Goal: Task Accomplishment & Management: Manage account settings

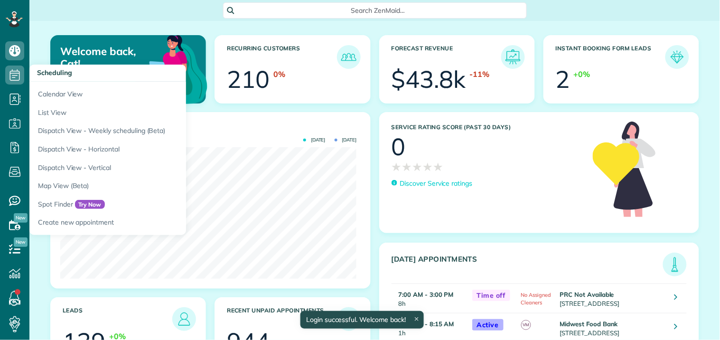
scroll to position [131, 296]
click at [17, 72] on icon at bounding box center [14, 74] width 19 height 19
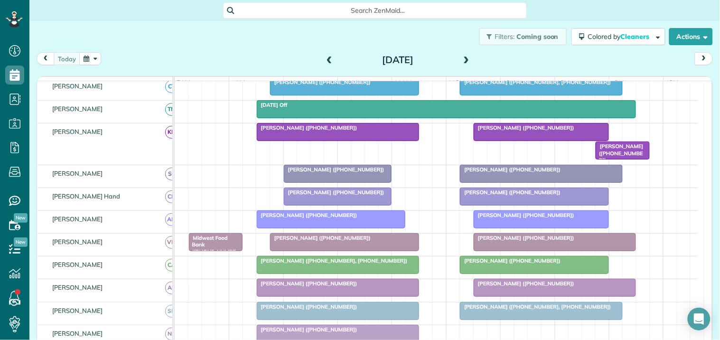
scroll to position [158, 0]
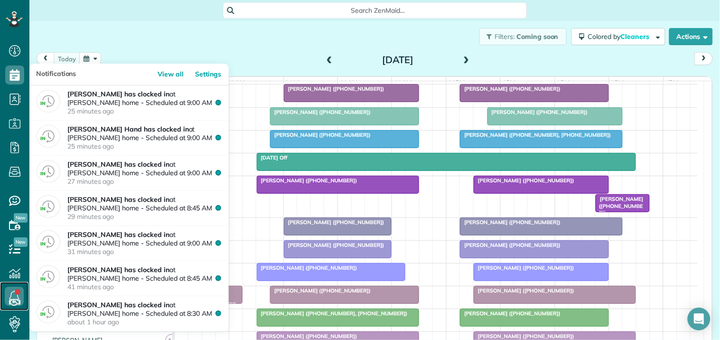
click at [10, 290] on icon at bounding box center [14, 295] width 19 height 19
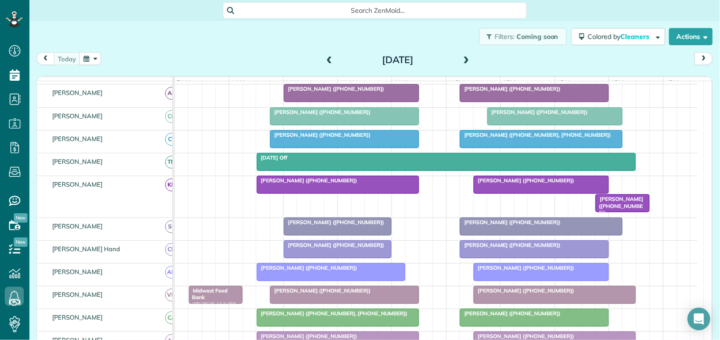
click at [92, 58] on button "button" at bounding box center [90, 58] width 22 height 13
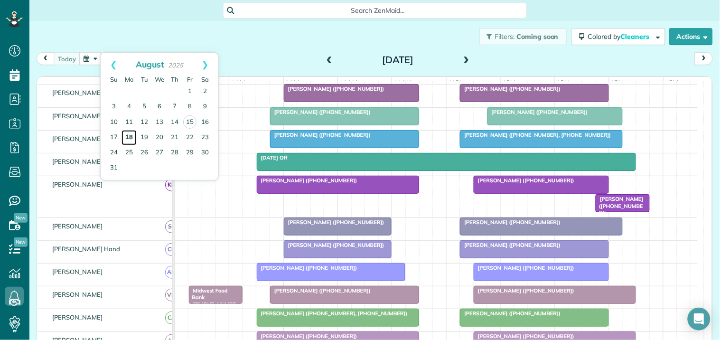
click at [128, 138] on link "18" at bounding box center [128, 137] width 15 height 15
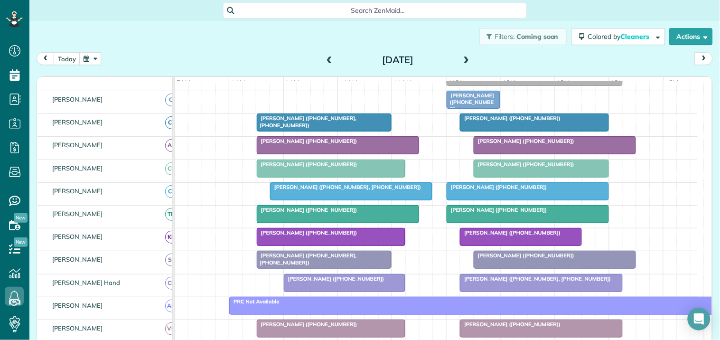
scroll to position [105, 0]
click at [461, 58] on span at bounding box center [466, 60] width 10 height 9
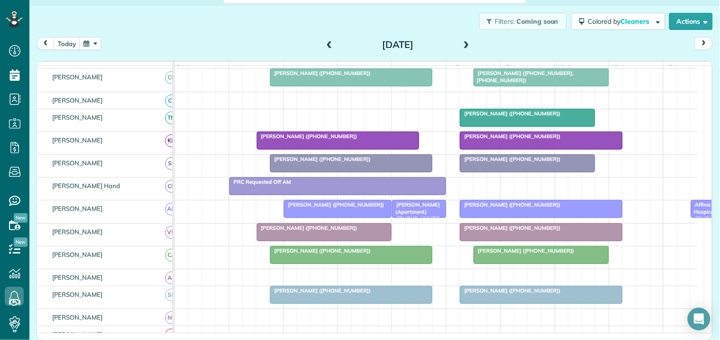
scroll to position [0, 0]
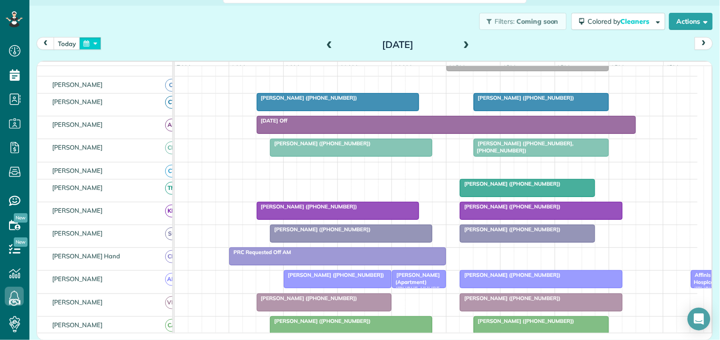
click at [94, 41] on button "button" at bounding box center [90, 43] width 22 height 13
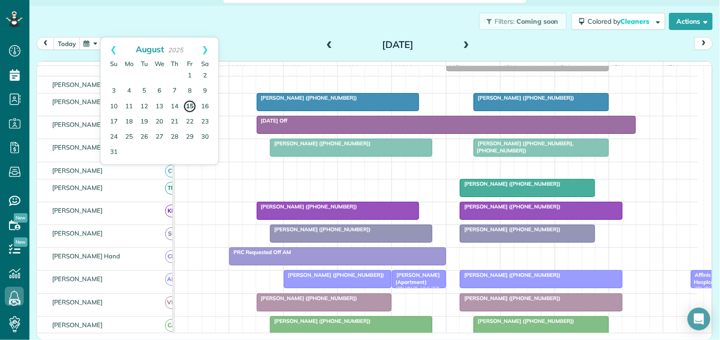
click at [190, 106] on link "15" at bounding box center [189, 106] width 13 height 13
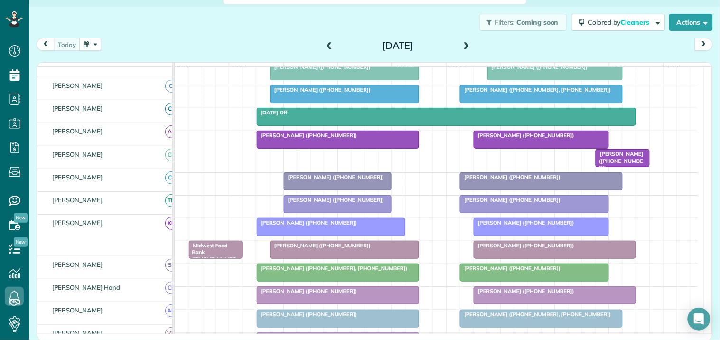
scroll to position [263, 0]
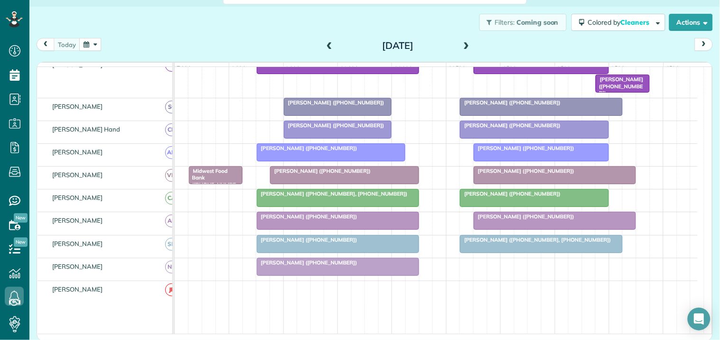
click at [364, 229] on div at bounding box center [337, 220] width 161 height 17
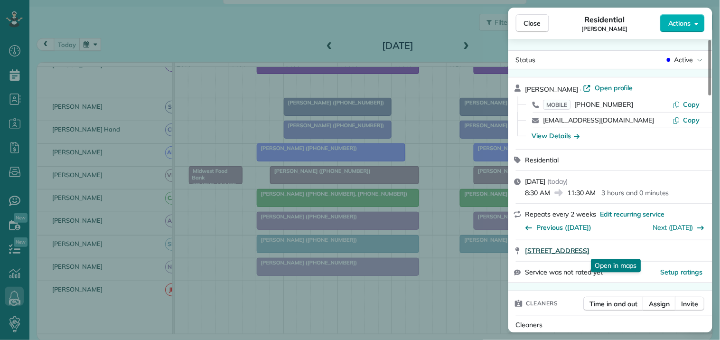
click at [590, 249] on span "130 Ashborough Park Fayetteville GA 30215" at bounding box center [557, 250] width 65 height 9
click at [539, 25] on span "Close" at bounding box center [532, 22] width 17 height 9
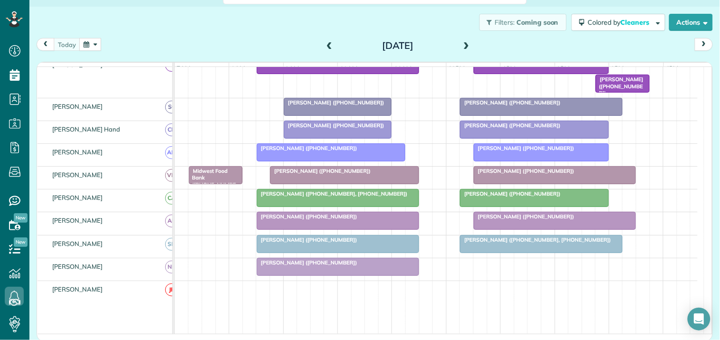
click at [529, 138] on div at bounding box center [534, 129] width 148 height 17
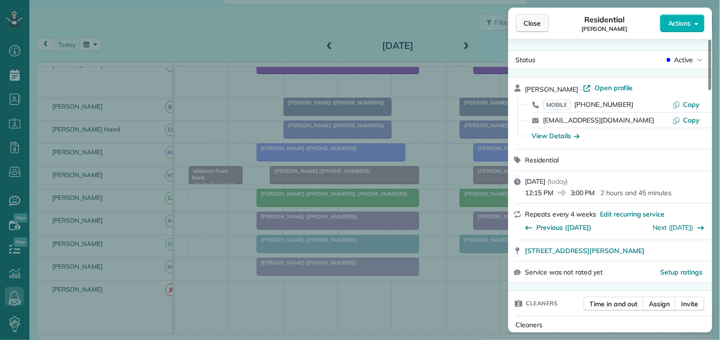
click at [534, 20] on span "Close" at bounding box center [532, 22] width 17 height 9
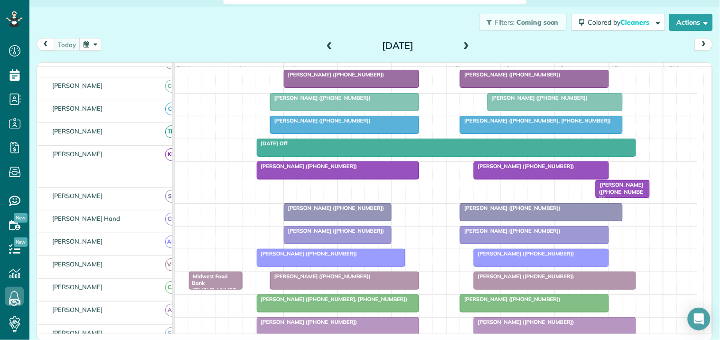
scroll to position [158, 0]
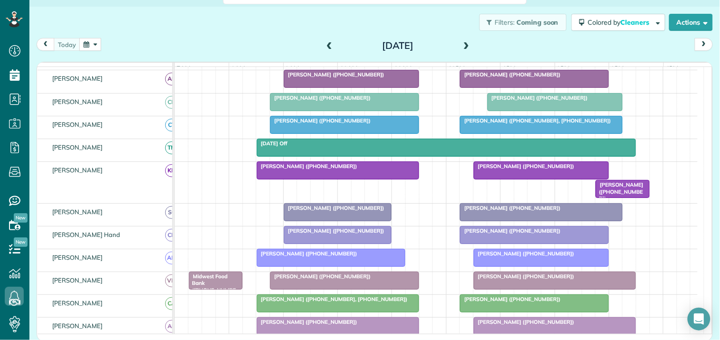
click at [254, 40] on div "today Friday Aug 15, 2025" at bounding box center [375, 47] width 676 height 18
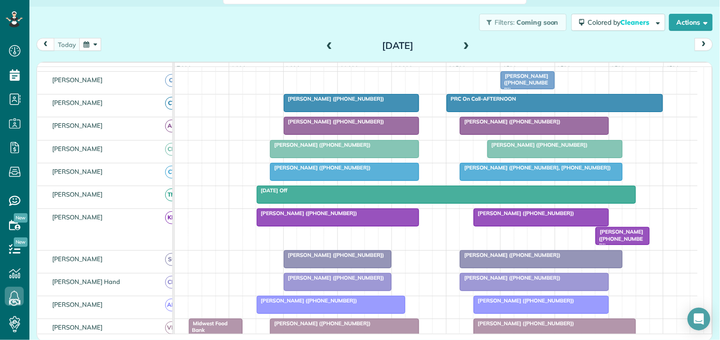
scroll to position [53, 0]
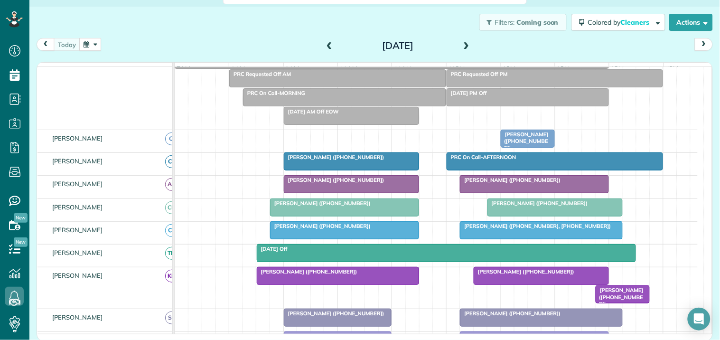
click at [326, 44] on span at bounding box center [329, 46] width 10 height 9
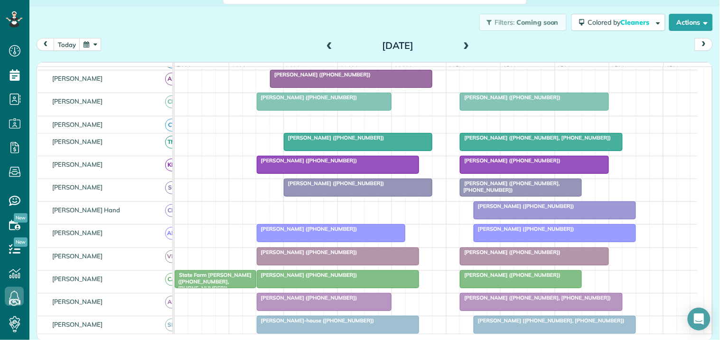
scroll to position [158, 0]
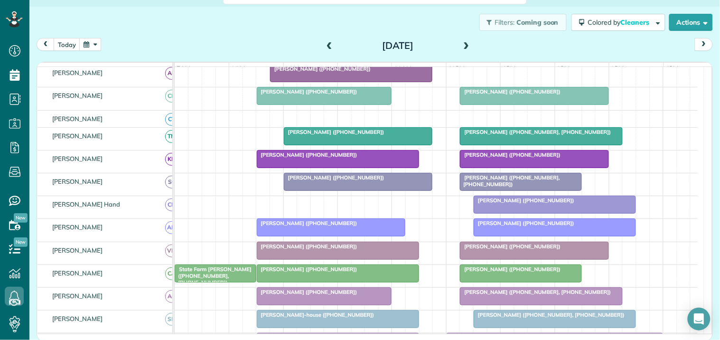
click at [351, 158] on div "[PERSON_NAME] ([PHONE_NUMBER])" at bounding box center [337, 154] width 157 height 7
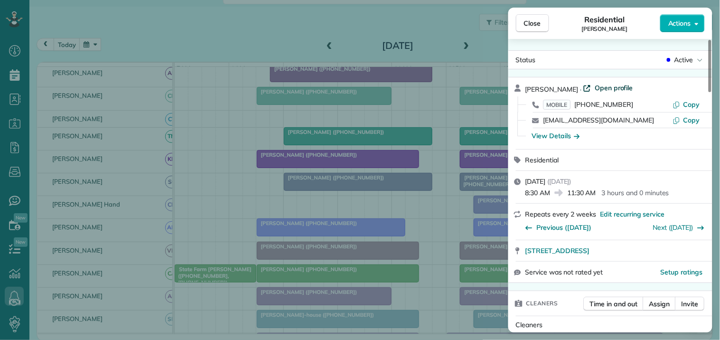
click at [595, 84] on span "Open profile" at bounding box center [613, 87] width 38 height 9
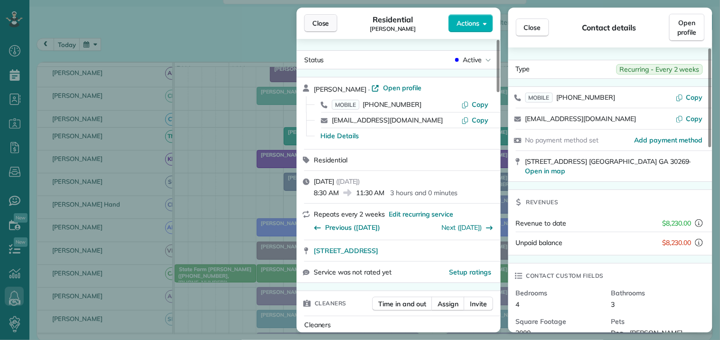
click at [319, 18] on button "Close" at bounding box center [320, 23] width 33 height 18
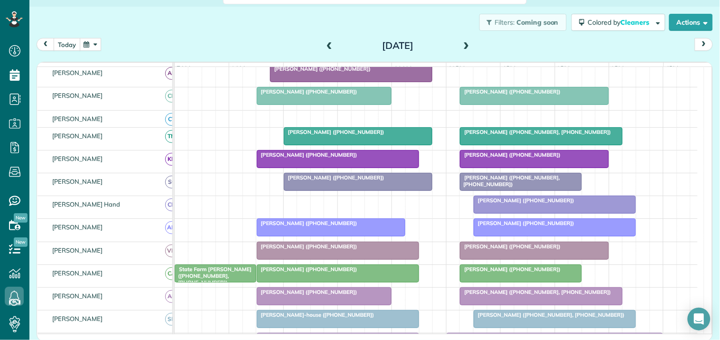
click at [73, 43] on button "today" at bounding box center [67, 44] width 27 height 13
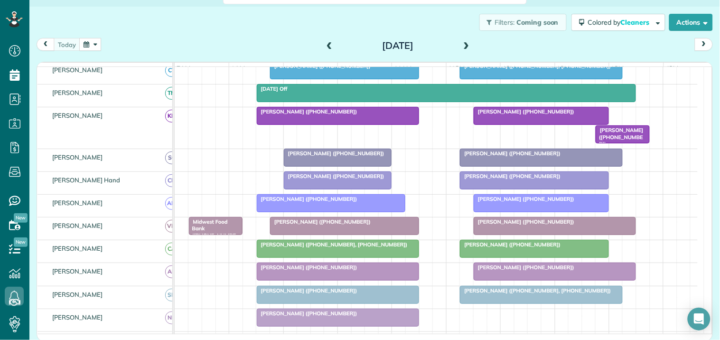
scroll to position [263, 0]
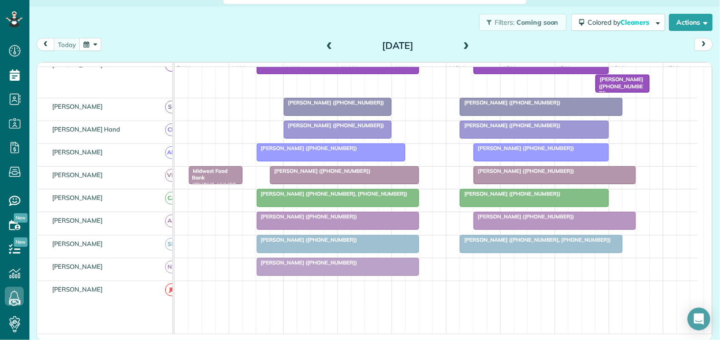
click at [522, 243] on span "[PERSON_NAME] ([PHONE_NUMBER], [PHONE_NUMBER])" at bounding box center [535, 239] width 152 height 7
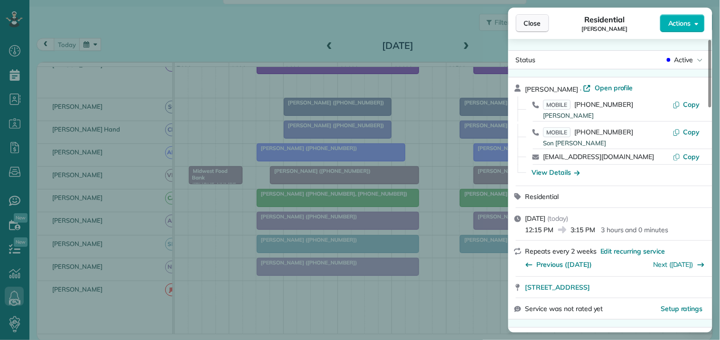
click at [544, 25] on button "Close" at bounding box center [532, 23] width 33 height 18
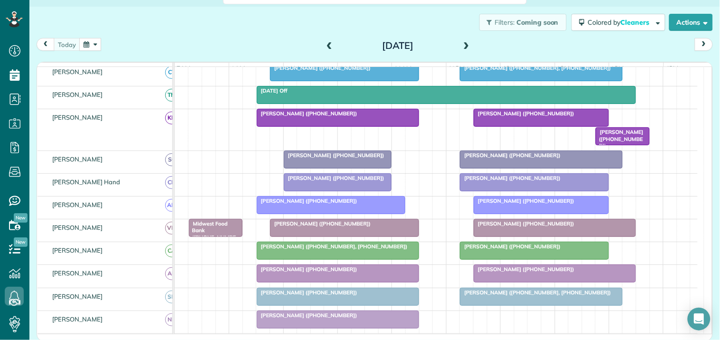
scroll to position [158, 0]
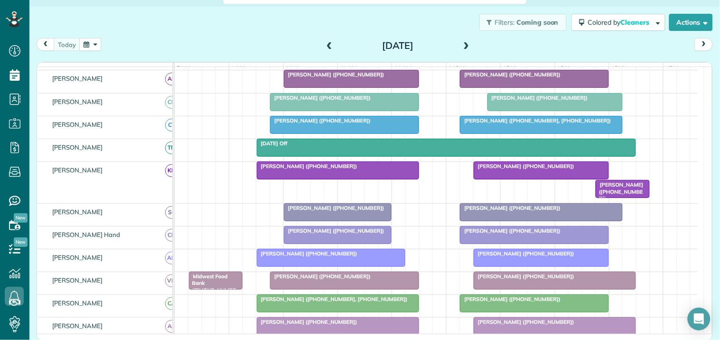
click at [341, 124] on span "[PERSON_NAME] ([PHONE_NUMBER])" at bounding box center [320, 120] width 102 height 7
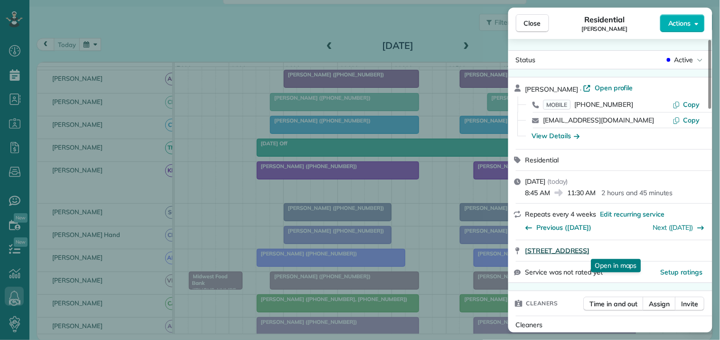
click at [590, 246] on span "190 Havenbrooke Court Fayetteville GA 30214" at bounding box center [557, 250] width 65 height 9
click at [533, 22] on span "Close" at bounding box center [532, 22] width 17 height 9
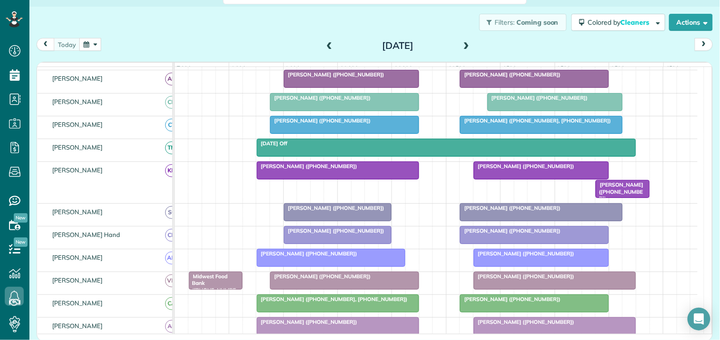
click at [517, 133] on div at bounding box center [540, 124] width 161 height 17
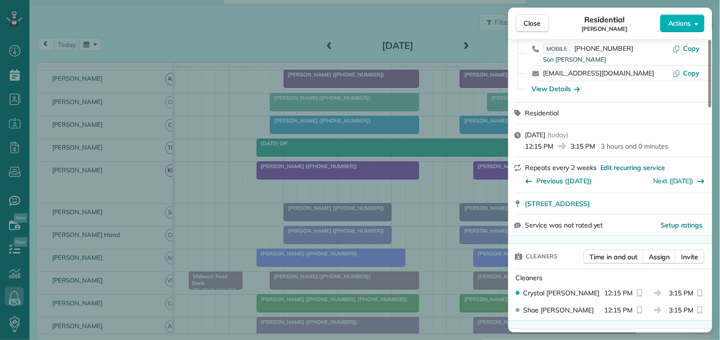
scroll to position [105, 0]
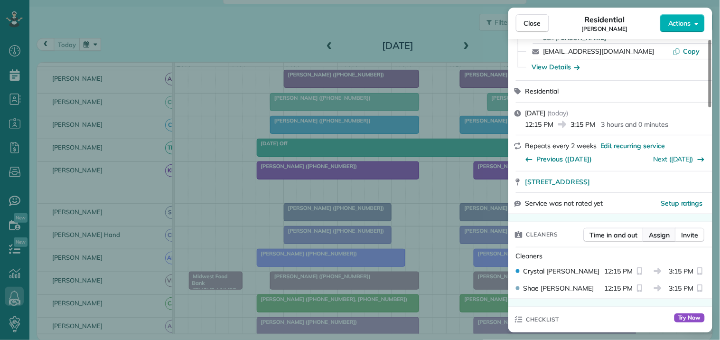
click at [665, 236] on span "Assign" at bounding box center [659, 234] width 21 height 9
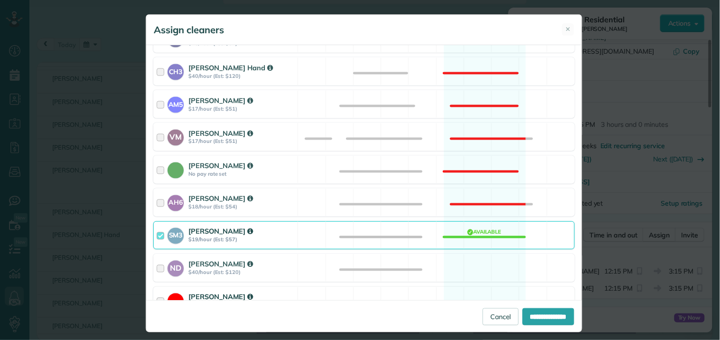
scroll to position [419, 0]
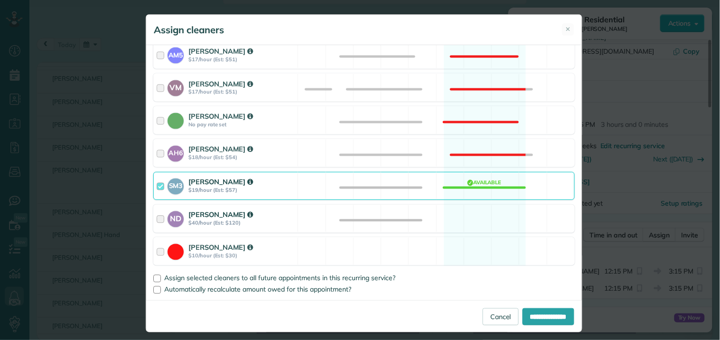
click at [481, 205] on div "ND Nathalie Duverna $40/hour (Est: $120) Available" at bounding box center [363, 218] width 421 height 28
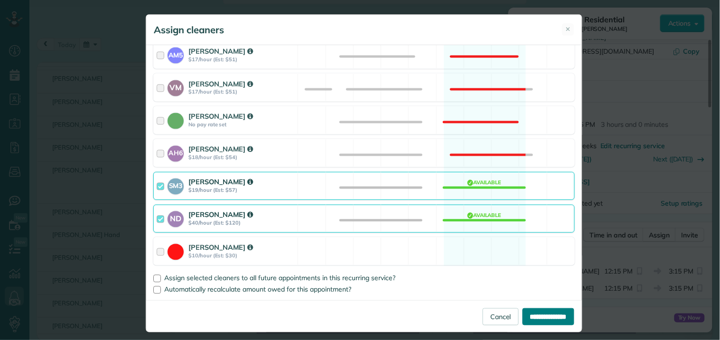
click at [535, 320] on input "**********" at bounding box center [548, 316] width 52 height 17
type input "**********"
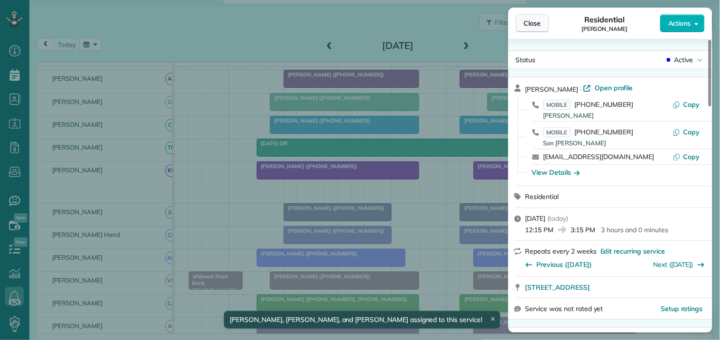
click at [528, 25] on span "Close" at bounding box center [532, 22] width 17 height 9
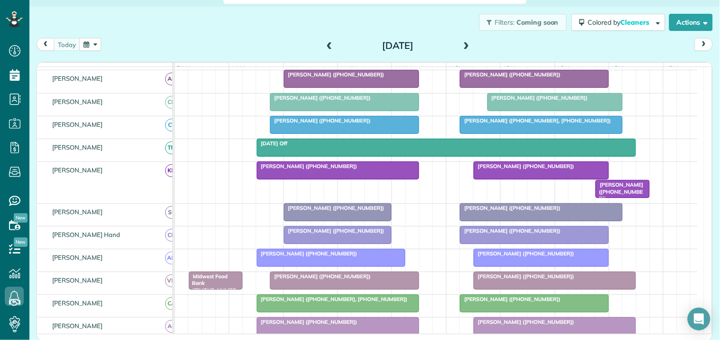
click at [533, 87] on div at bounding box center [534, 78] width 148 height 17
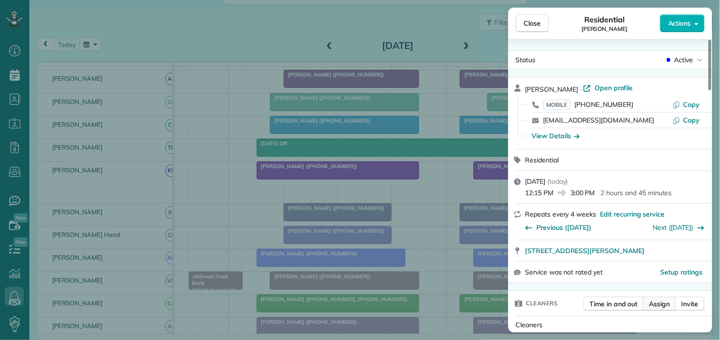
click at [661, 304] on span "Assign" at bounding box center [659, 303] width 21 height 9
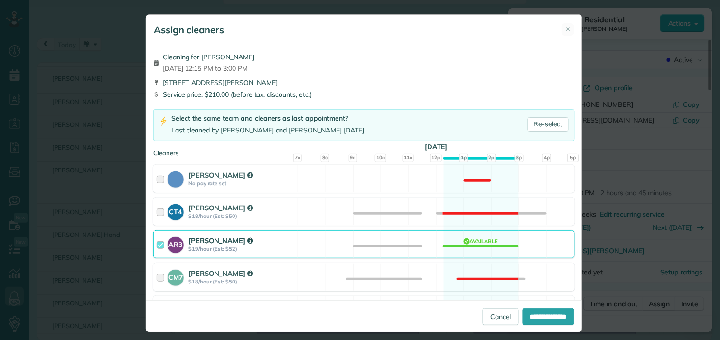
click at [471, 243] on div "AR3 Amy Reid $19/hour (Est: $52) Available" at bounding box center [363, 244] width 421 height 28
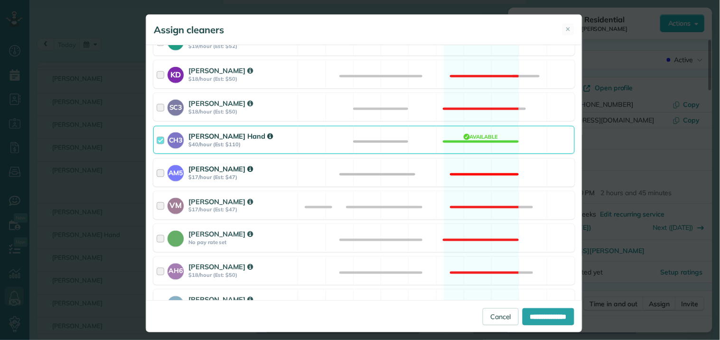
scroll to position [316, 0]
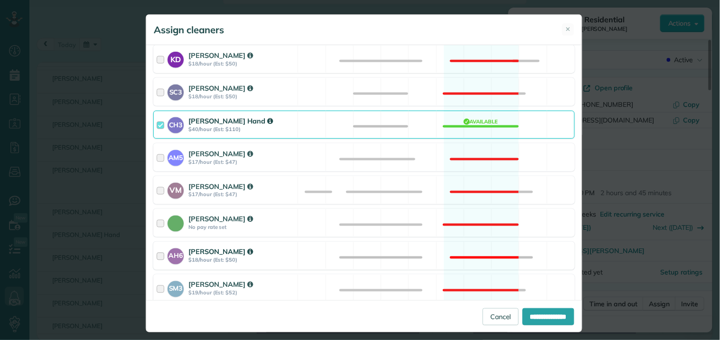
click at [471, 253] on div "AH6 Ashley Hudson $18/hour (Est: $50) Not available" at bounding box center [363, 255] width 421 height 28
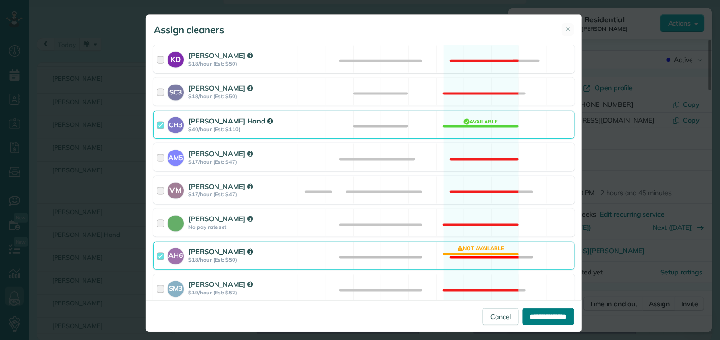
click at [529, 316] on input "**********" at bounding box center [548, 316] width 52 height 17
type input "**********"
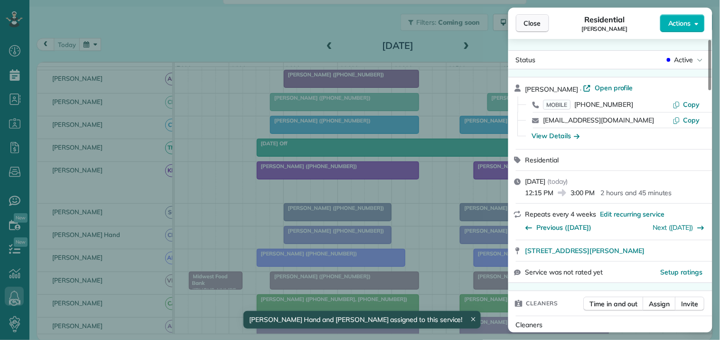
click at [537, 23] on span "Close" at bounding box center [532, 22] width 17 height 9
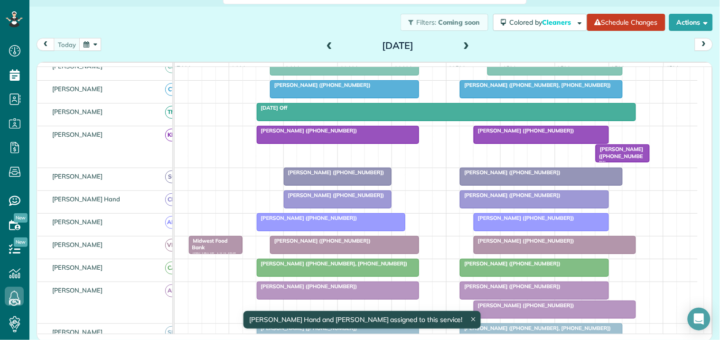
scroll to position [211, 0]
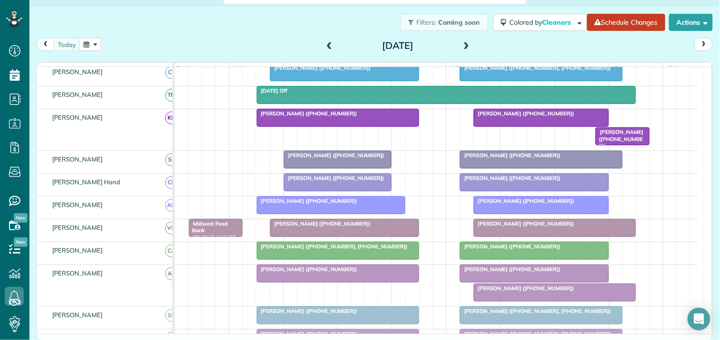
click at [513, 301] on div at bounding box center [554, 292] width 161 height 17
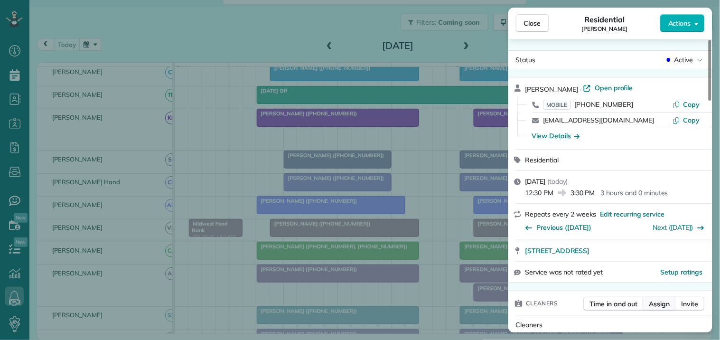
click at [661, 304] on span "Assign" at bounding box center [659, 303] width 21 height 9
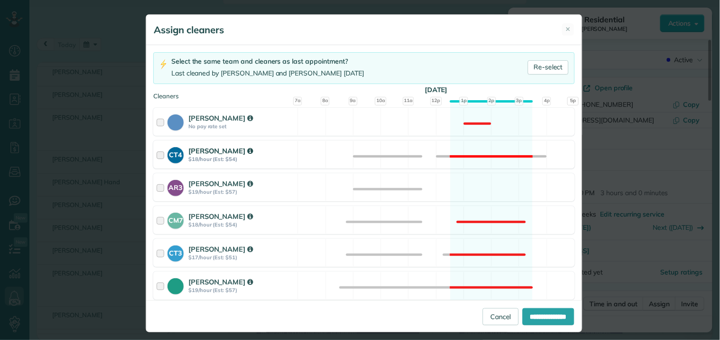
scroll to position [158, 0]
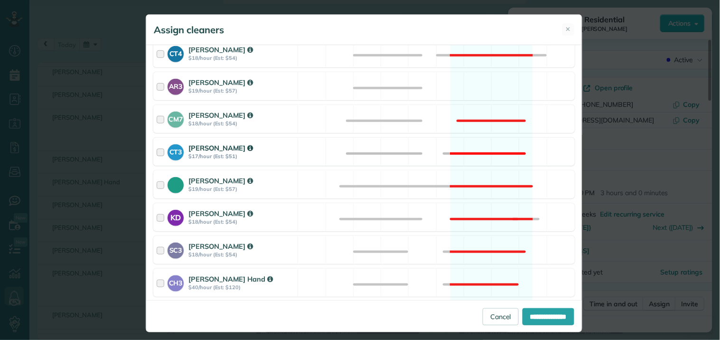
click at [482, 146] on div "CT3 Crystal Todd $17/hour (Est: $51) Not available" at bounding box center [363, 152] width 421 height 28
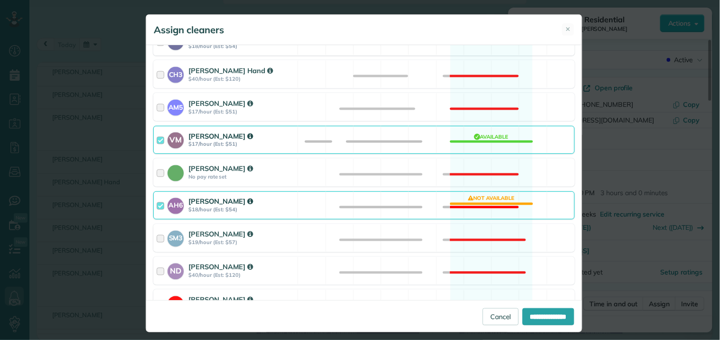
scroll to position [369, 0]
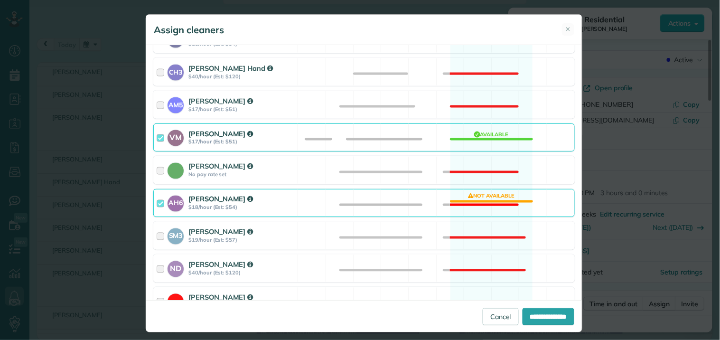
click at [482, 197] on div "AH6 Ashley Hudson $18/hour (Est: $54) Not available" at bounding box center [363, 203] width 421 height 28
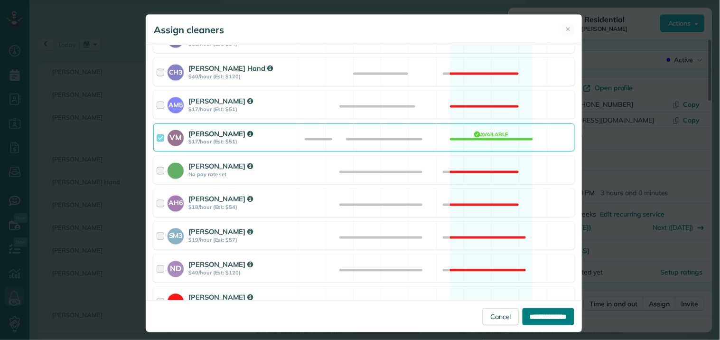
click at [543, 316] on input "**********" at bounding box center [548, 316] width 52 height 17
type input "**********"
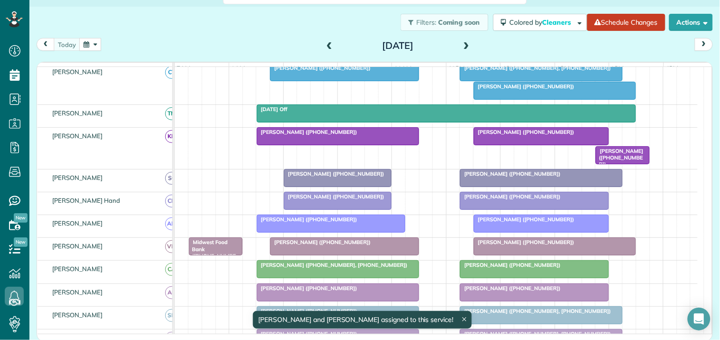
scroll to position [230, 0]
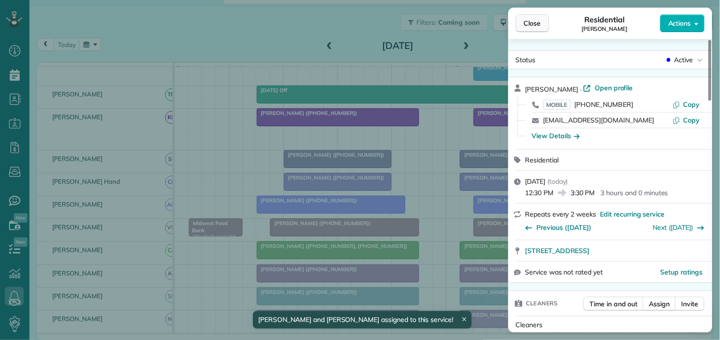
click at [537, 21] on span "Close" at bounding box center [532, 22] width 17 height 9
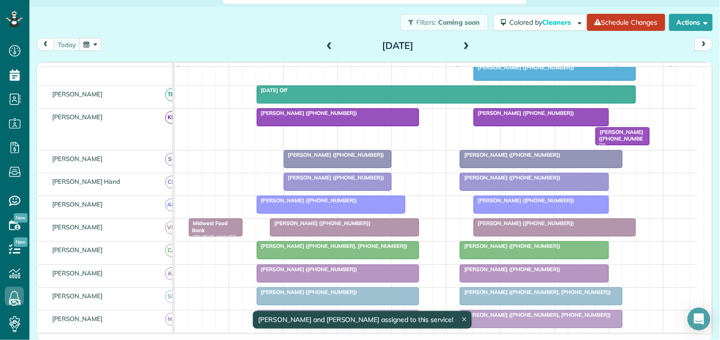
scroll to position [177, 0]
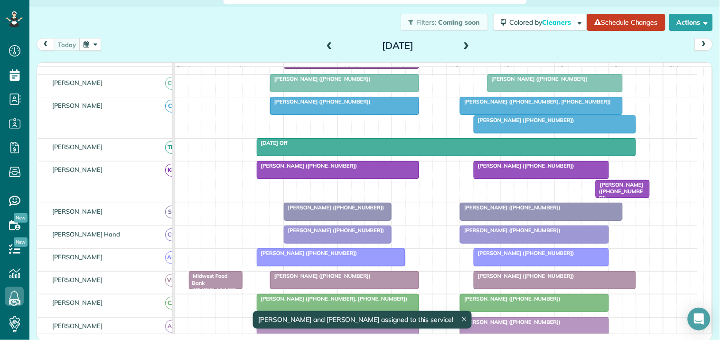
click at [331, 105] on span "[PERSON_NAME] ([PHONE_NUMBER])" at bounding box center [320, 101] width 102 height 7
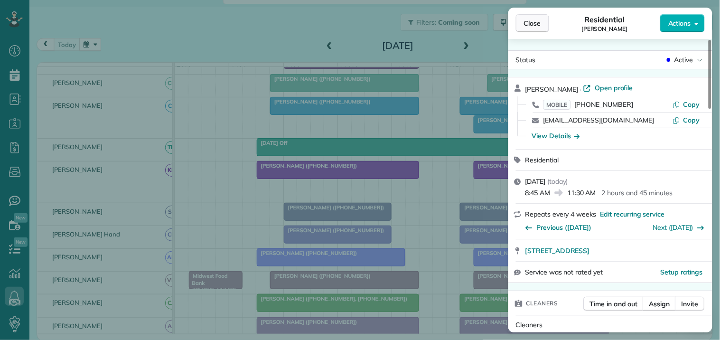
click at [536, 21] on span "Close" at bounding box center [532, 22] width 17 height 9
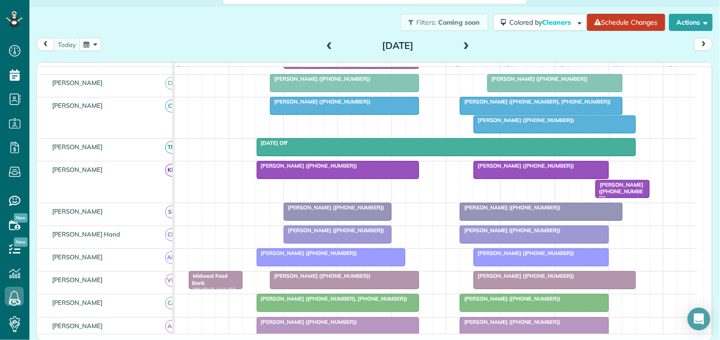
click at [520, 123] on span "[PERSON_NAME] ([PHONE_NUMBER])" at bounding box center [524, 120] width 102 height 7
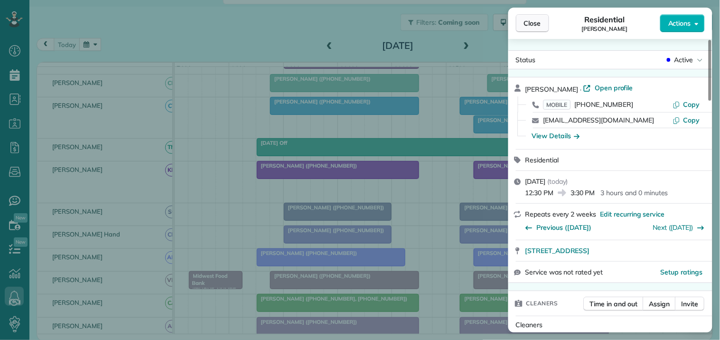
click at [535, 24] on span "Close" at bounding box center [532, 22] width 17 height 9
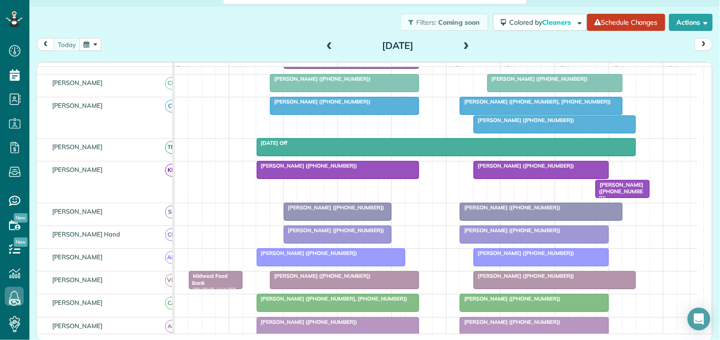
click at [542, 114] on div at bounding box center [540, 105] width 161 height 17
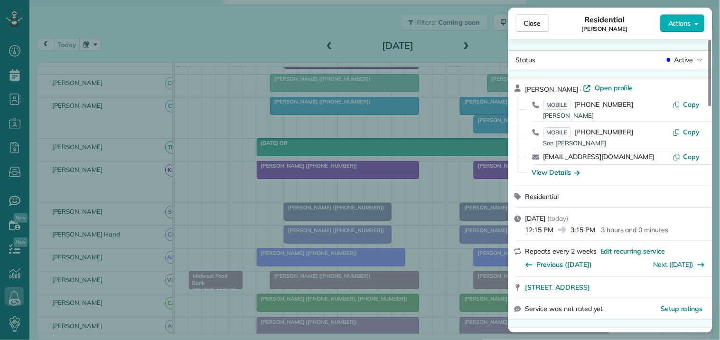
scroll to position [158, 0]
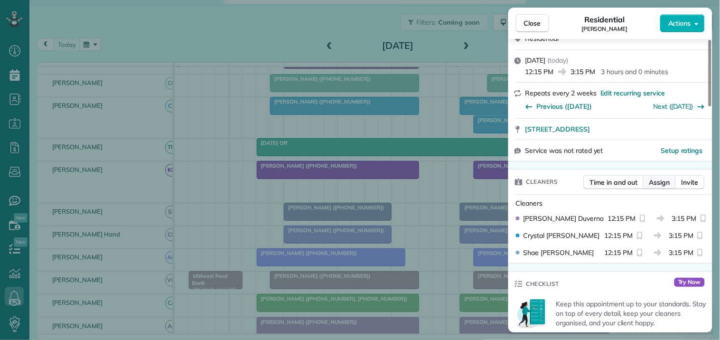
click at [658, 180] on span "Assign" at bounding box center [659, 181] width 21 height 9
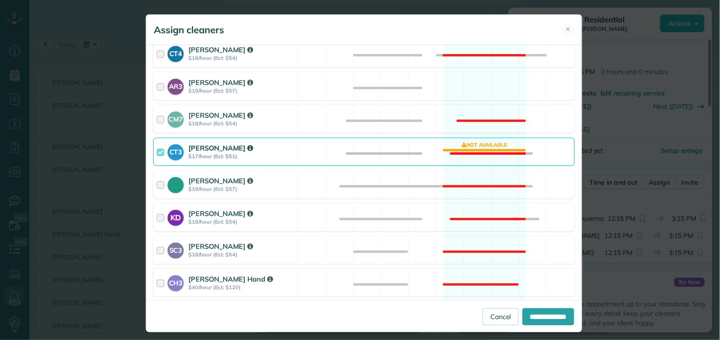
click at [475, 152] on div "CT3 Crystal Todd $17/hour (Est: $51) Not available" at bounding box center [363, 152] width 421 height 28
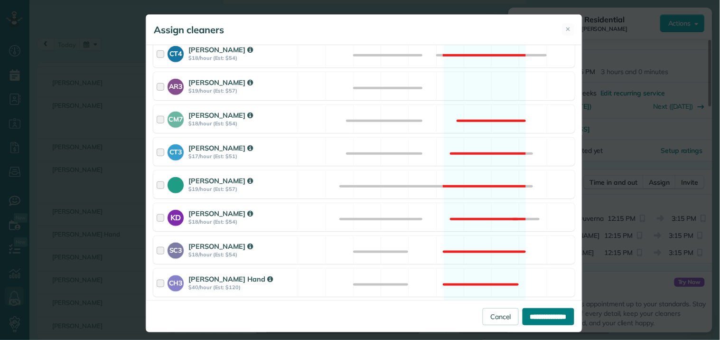
click at [533, 313] on input "**********" at bounding box center [548, 316] width 52 height 17
type input "**********"
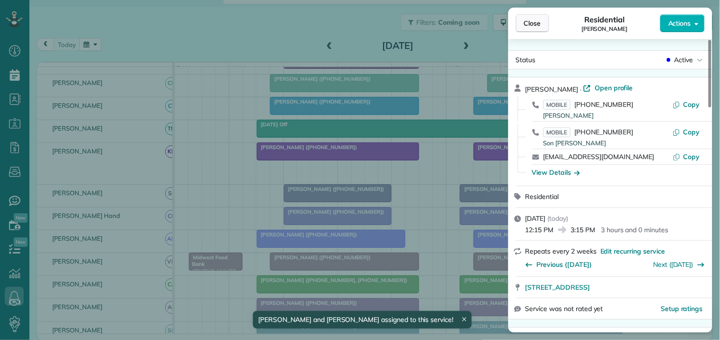
click at [536, 26] on span "Close" at bounding box center [532, 22] width 17 height 9
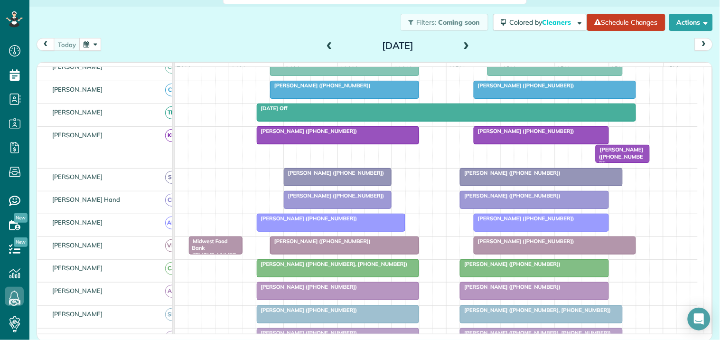
scroll to position [124, 0]
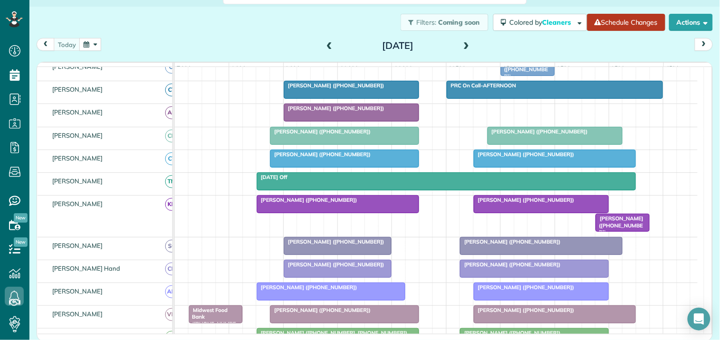
click at [613, 23] on link "Schedule Changes" at bounding box center [626, 22] width 78 height 17
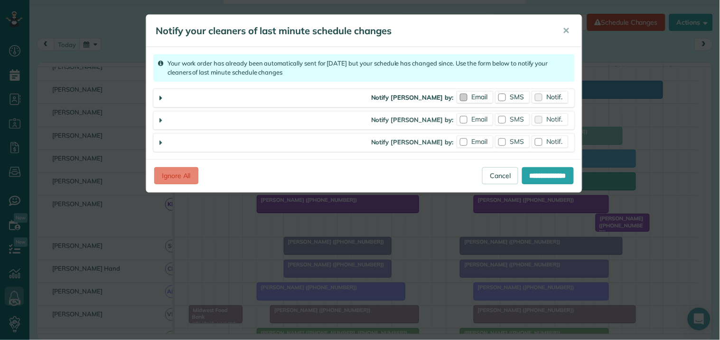
click at [467, 95] on label "Email" at bounding box center [475, 97] width 36 height 12
click at [478, 119] on span "Email" at bounding box center [479, 119] width 16 height 9
click at [473, 143] on span "Email" at bounding box center [479, 141] width 16 height 9
click at [504, 141] on div at bounding box center [502, 142] width 8 height 8
click at [547, 140] on span "Notif." at bounding box center [554, 141] width 16 height 9
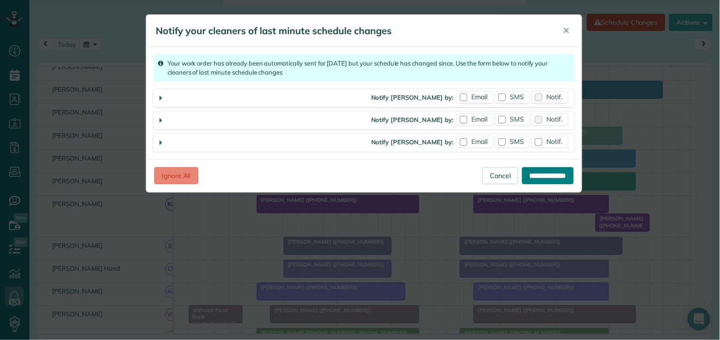
click at [542, 178] on input "**********" at bounding box center [548, 175] width 52 height 17
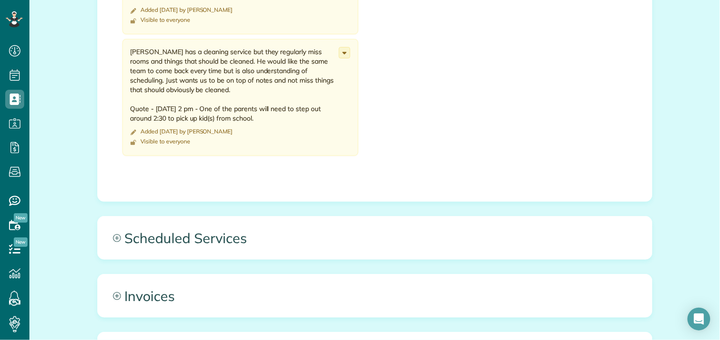
scroll to position [1054, 0]
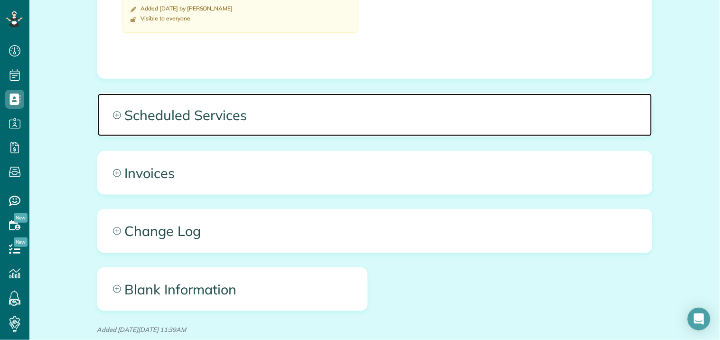
click at [115, 110] on span "Scheduled Services" at bounding box center [375, 114] width 554 height 43
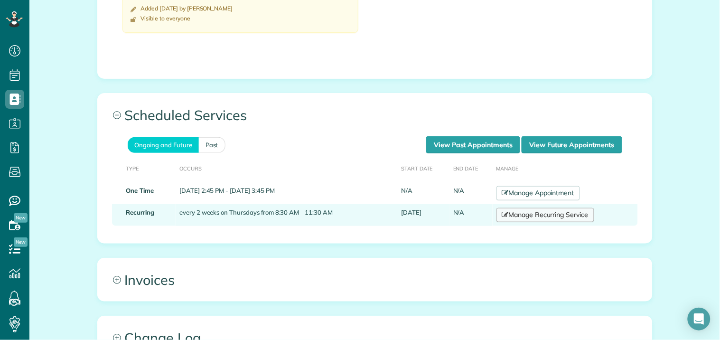
click at [537, 215] on link "Manage Recurring Service" at bounding box center [545, 215] width 98 height 14
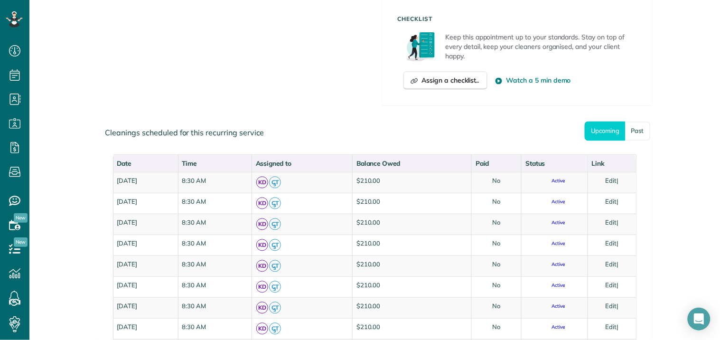
scroll to position [474, 0]
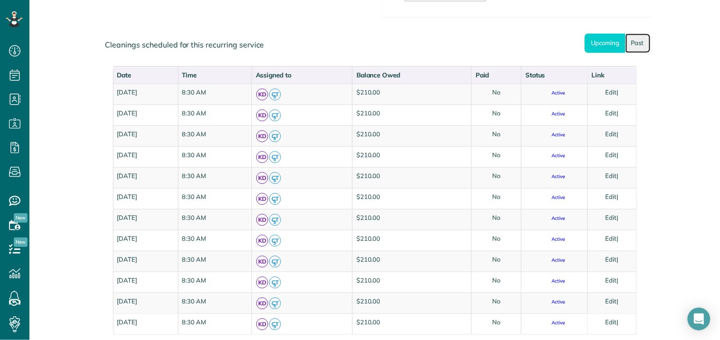
click at [633, 46] on link "Past" at bounding box center [637, 42] width 25 height 19
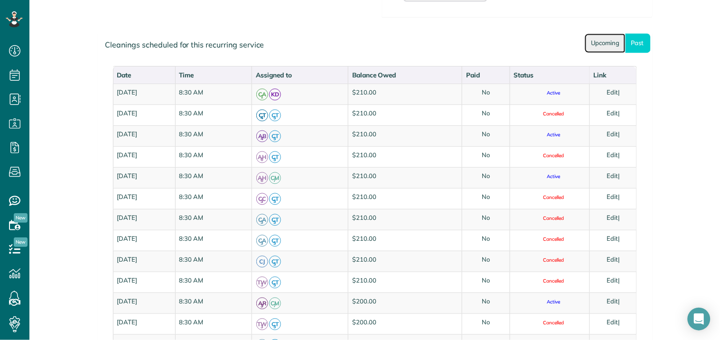
click at [603, 43] on link "Upcoming" at bounding box center [604, 42] width 41 height 19
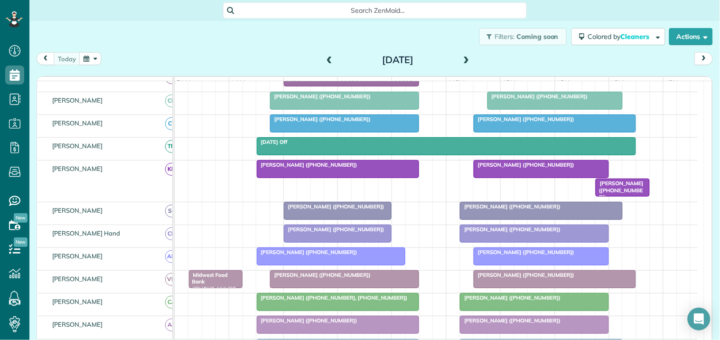
scroll to position [158, 0]
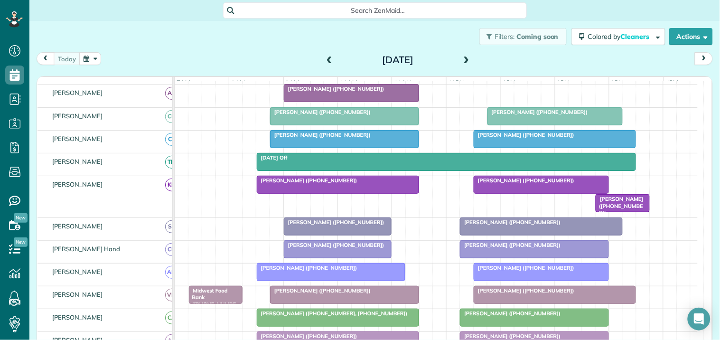
click at [518, 248] on span "[PERSON_NAME] ([PHONE_NUMBER])" at bounding box center [510, 244] width 102 height 7
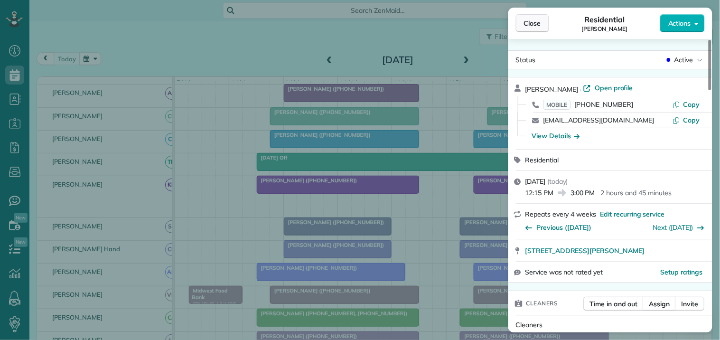
click at [537, 24] on span "Close" at bounding box center [532, 22] width 17 height 9
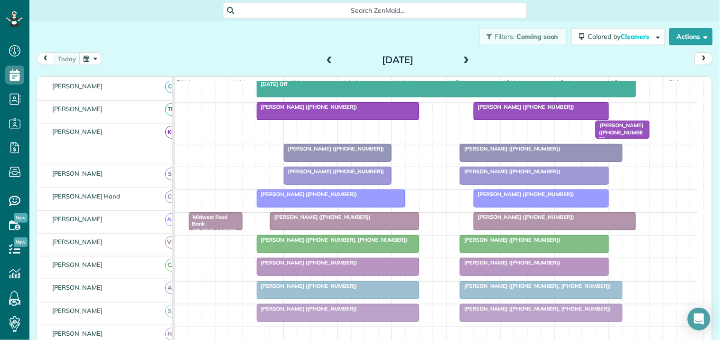
scroll to position [263, 0]
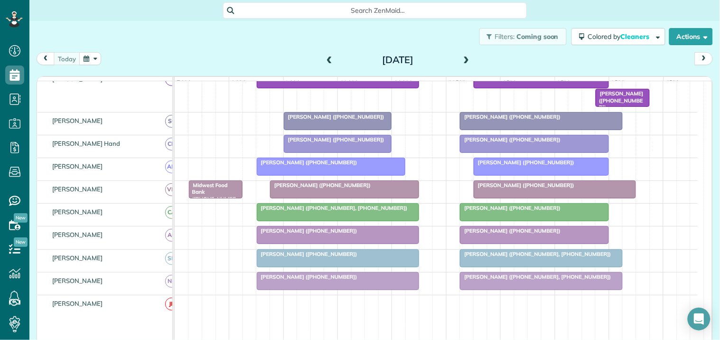
click at [328, 143] on span "[PERSON_NAME] ([PHONE_NUMBER])" at bounding box center [334, 139] width 102 height 7
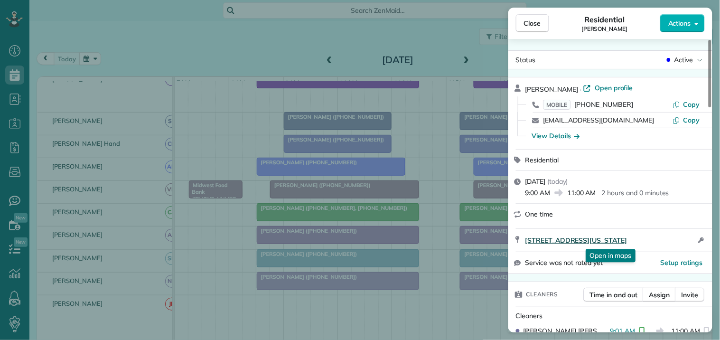
click at [598, 240] on span "[STREET_ADDRESS][US_STATE]" at bounding box center [576, 239] width 102 height 9
click at [542, 24] on button "Close" at bounding box center [532, 23] width 33 height 18
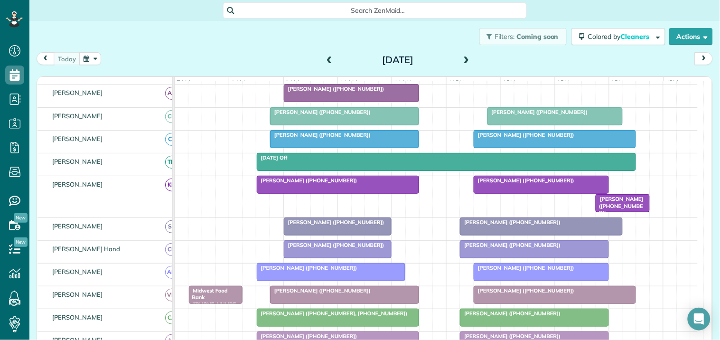
click at [240, 50] on div "Filters: Coming soon Colored by Cleaners Color by Cleaner Color by Team Color b…" at bounding box center [374, 36] width 690 height 31
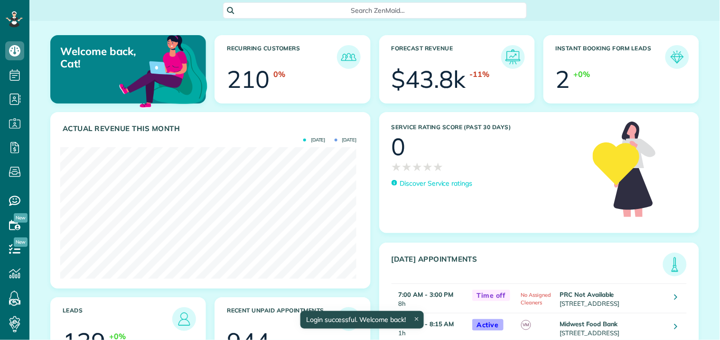
scroll to position [131, 296]
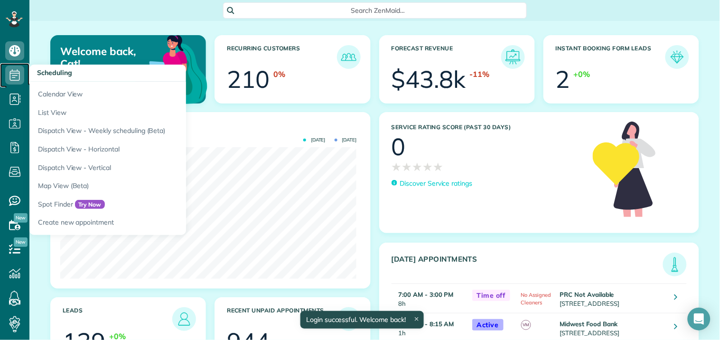
click at [16, 74] on icon at bounding box center [14, 74] width 19 height 19
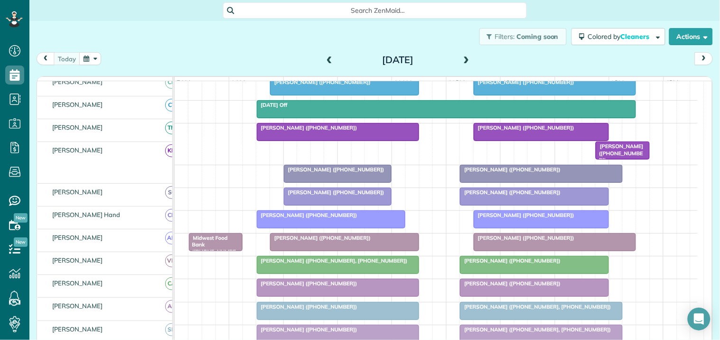
scroll to position [211, 0]
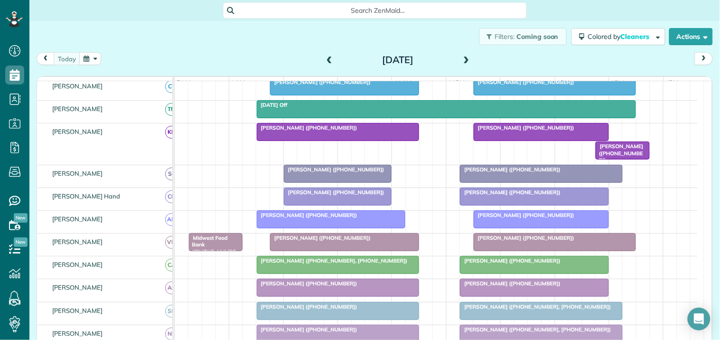
click at [520, 228] on div at bounding box center [541, 219] width 134 height 17
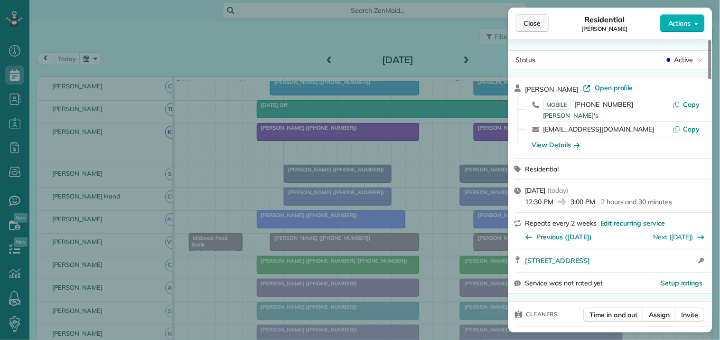
click at [531, 22] on span "Close" at bounding box center [532, 22] width 17 height 9
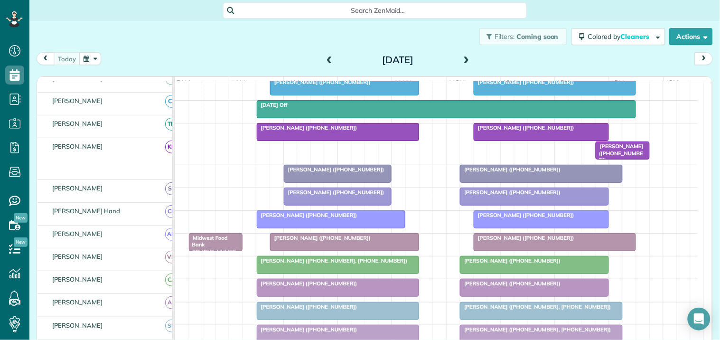
scroll to position [211, 0]
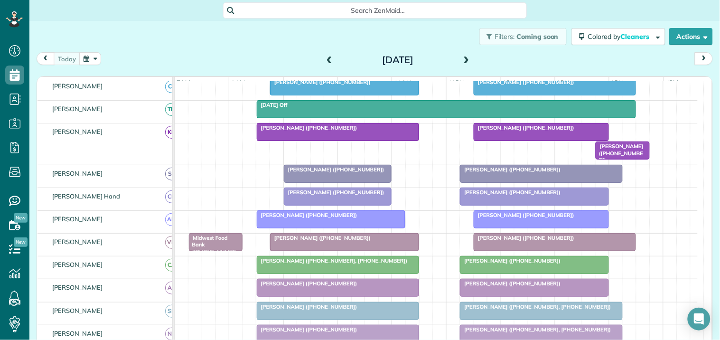
click at [337, 204] on div at bounding box center [337, 196] width 107 height 17
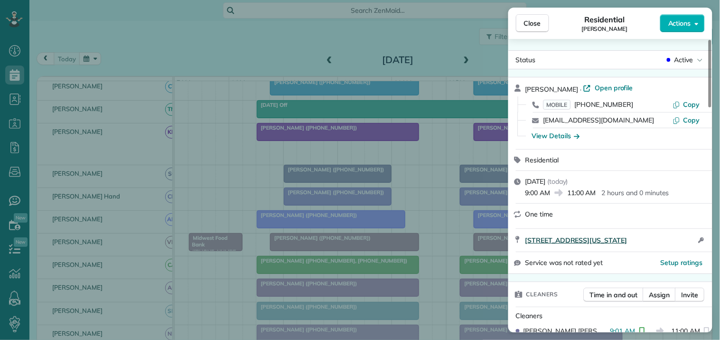
click at [599, 237] on span "[STREET_ADDRESS][US_STATE]" at bounding box center [576, 239] width 102 height 9
click at [534, 19] on span "Close" at bounding box center [532, 22] width 17 height 9
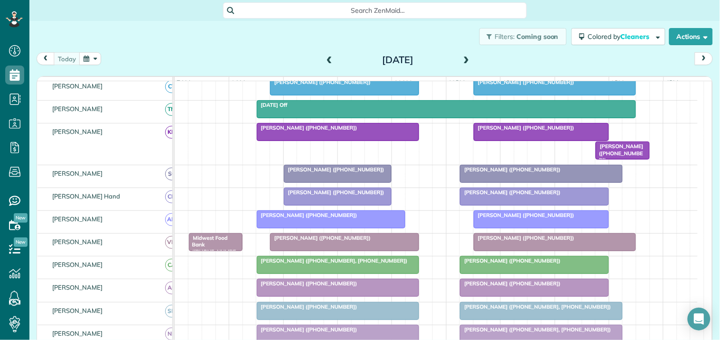
click at [532, 227] on div at bounding box center [541, 219] width 134 height 17
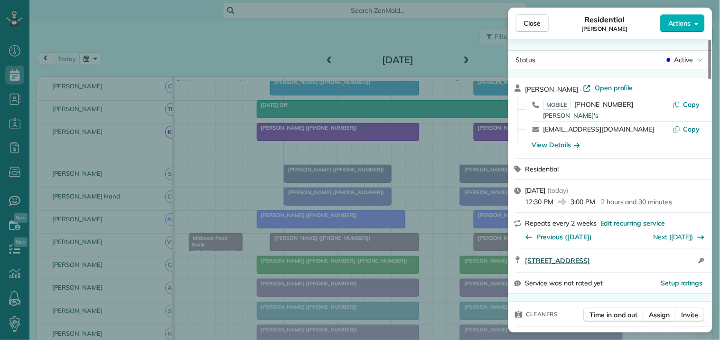
click at [590, 262] on span "[STREET_ADDRESS]" at bounding box center [557, 260] width 65 height 9
click at [536, 22] on span "Close" at bounding box center [532, 22] width 17 height 9
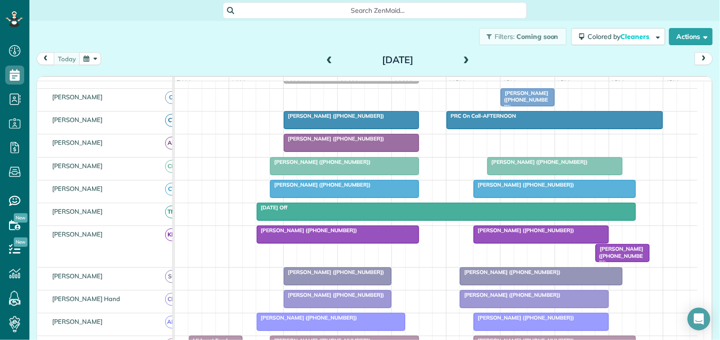
scroll to position [105, 0]
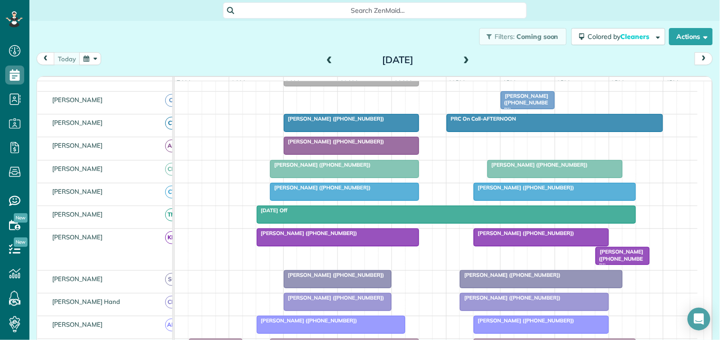
click at [348, 200] on div at bounding box center [344, 191] width 148 height 17
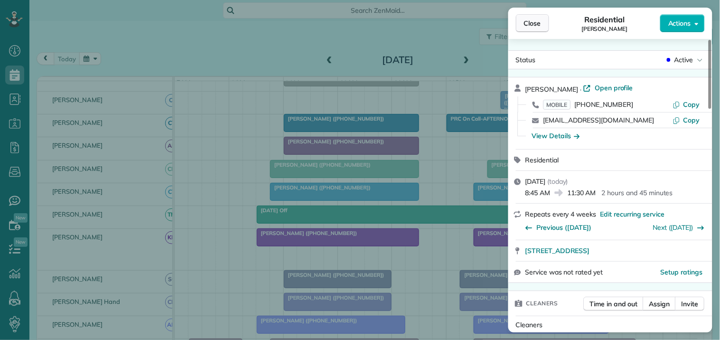
click at [530, 27] on span "Close" at bounding box center [532, 22] width 17 height 9
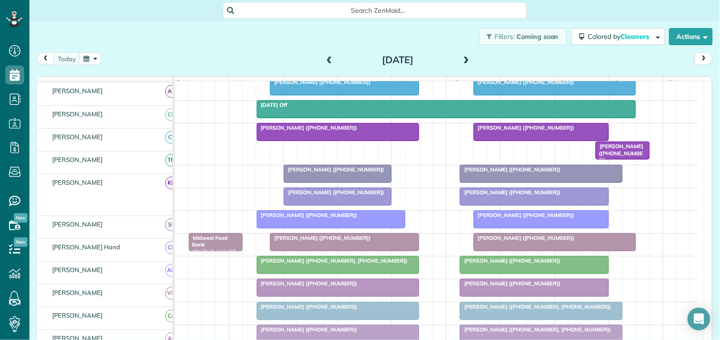
scroll to position [211, 0]
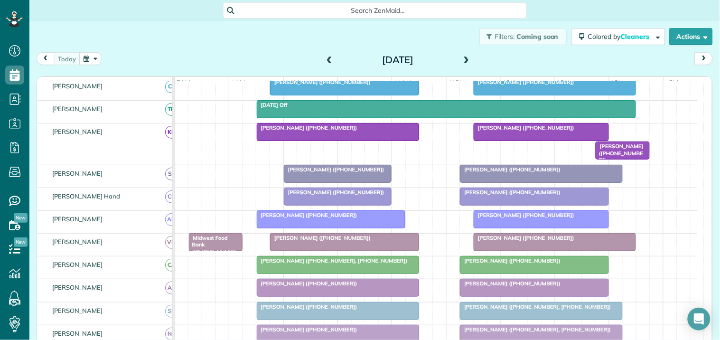
click at [524, 228] on div at bounding box center [541, 219] width 134 height 17
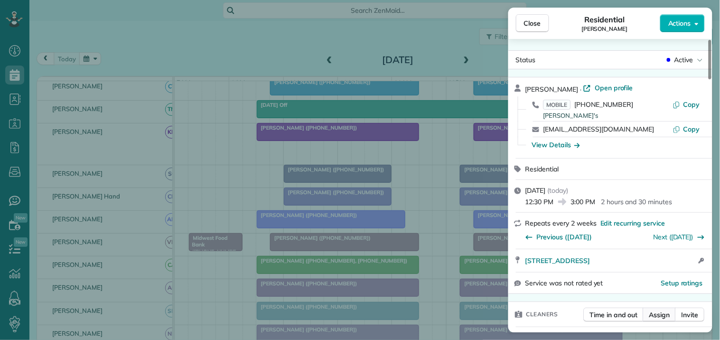
click at [661, 313] on span "Assign" at bounding box center [659, 314] width 21 height 9
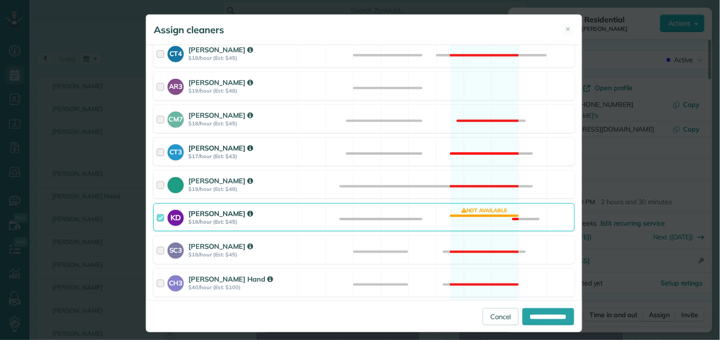
click at [468, 148] on div "CT3 [PERSON_NAME] $17/hour (Est: $43) Not available" at bounding box center [363, 152] width 421 height 28
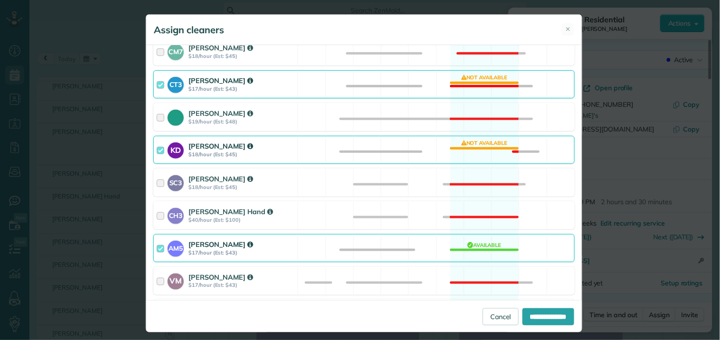
scroll to position [263, 0]
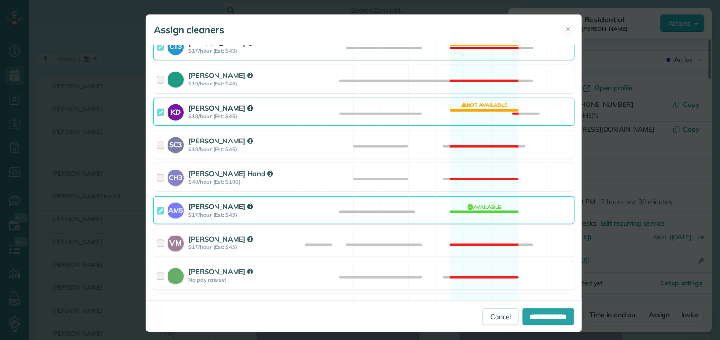
click at [477, 210] on div "AM5 Amanda Minix $17/hour (Est: $43) Available" at bounding box center [363, 210] width 421 height 28
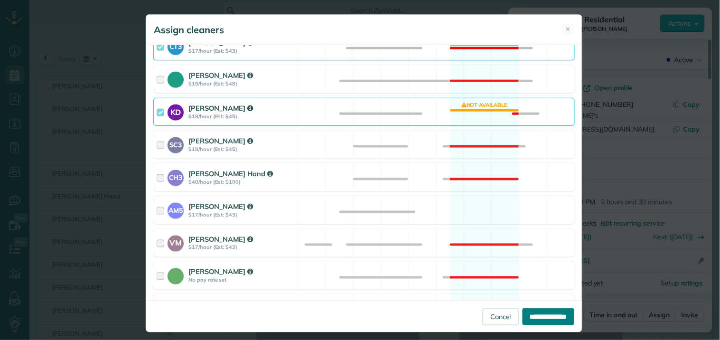
click at [544, 310] on input "**********" at bounding box center [548, 316] width 52 height 17
type input "**********"
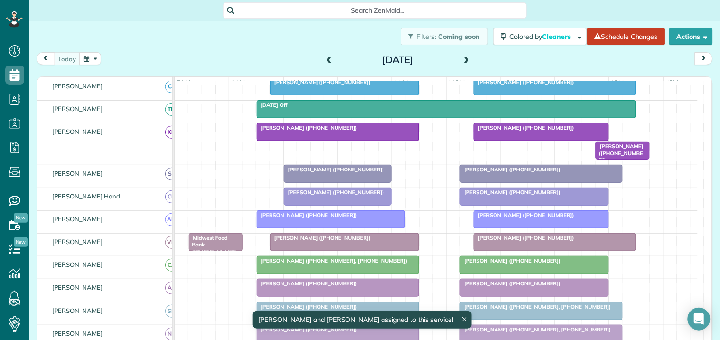
scroll to position [230, 0]
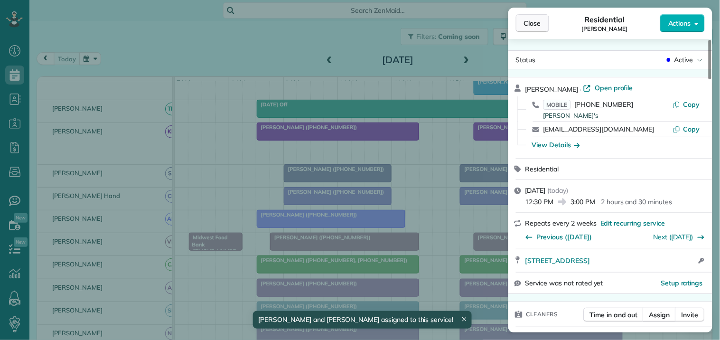
click at [537, 24] on span "Close" at bounding box center [532, 22] width 17 height 9
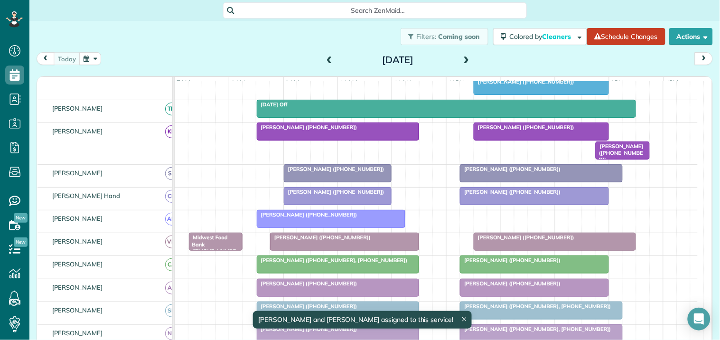
scroll to position [177, 0]
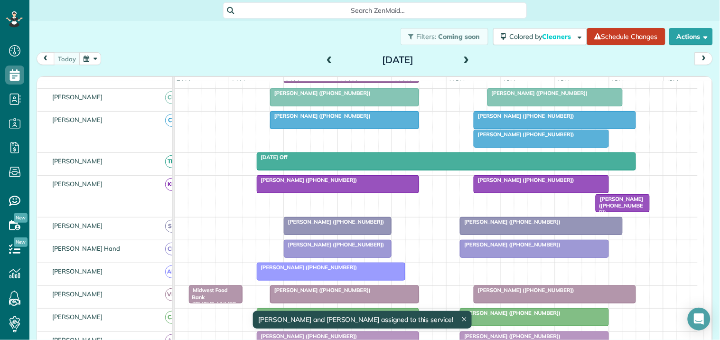
click at [536, 128] on div at bounding box center [554, 119] width 161 height 17
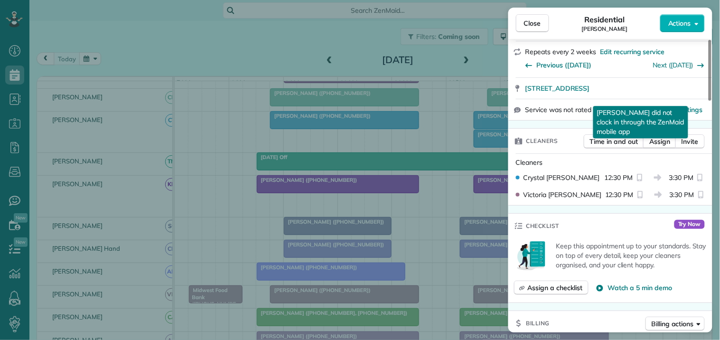
scroll to position [211, 0]
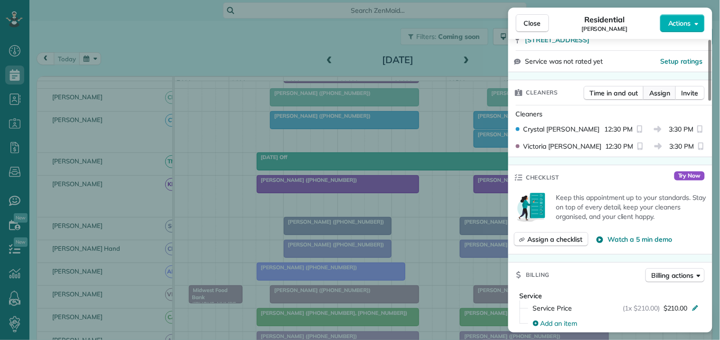
click at [660, 93] on span "Assign" at bounding box center [659, 92] width 21 height 9
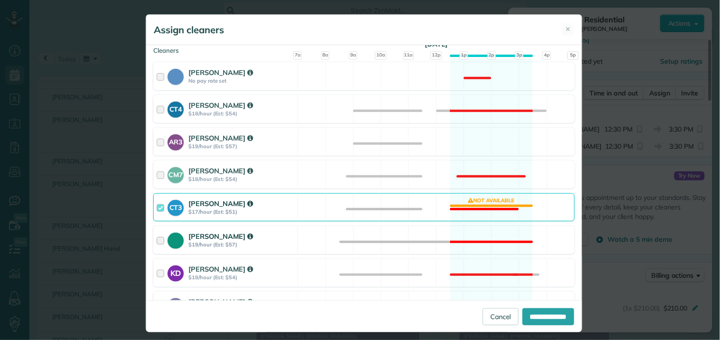
scroll to position [105, 0]
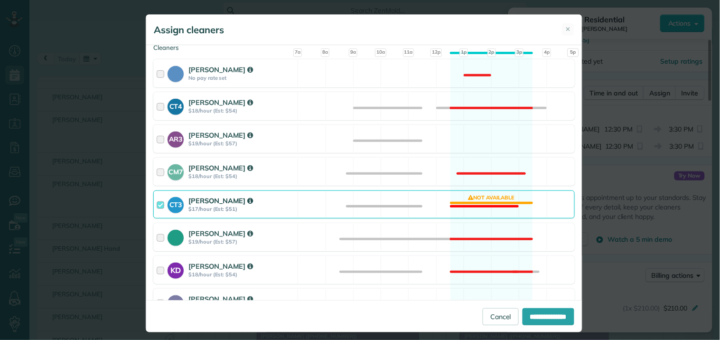
click at [478, 205] on div "CT3 Crystal Todd $17/hour (Est: $51) Not available" at bounding box center [363, 204] width 421 height 28
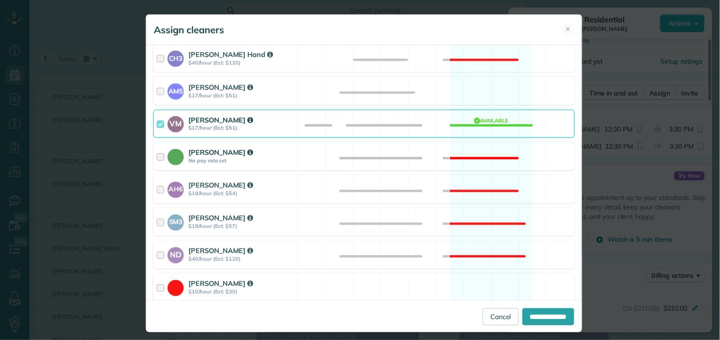
scroll to position [367, 0]
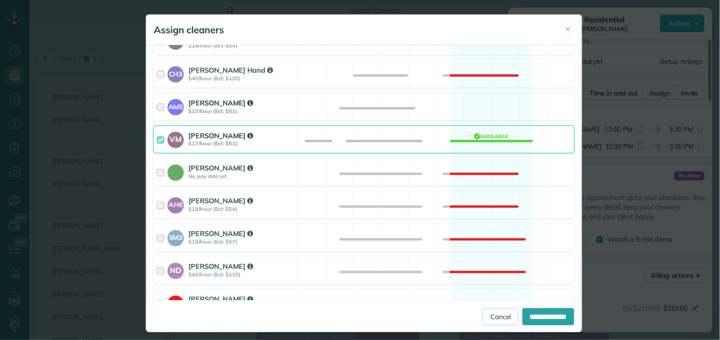
click at [472, 107] on div "AM5 Amanda Minix $17/hour (Est: $51) Available" at bounding box center [363, 106] width 421 height 28
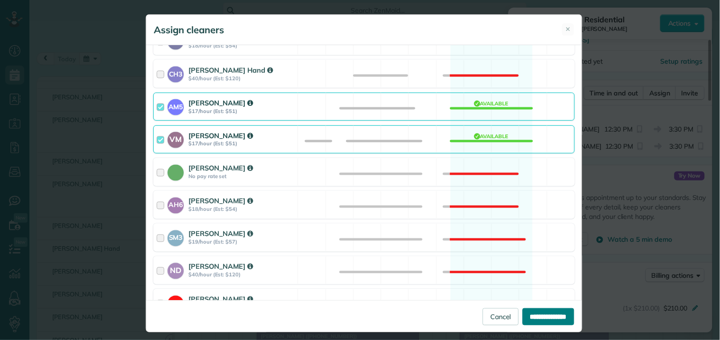
click at [543, 315] on input "**********" at bounding box center [548, 316] width 52 height 17
type input "**********"
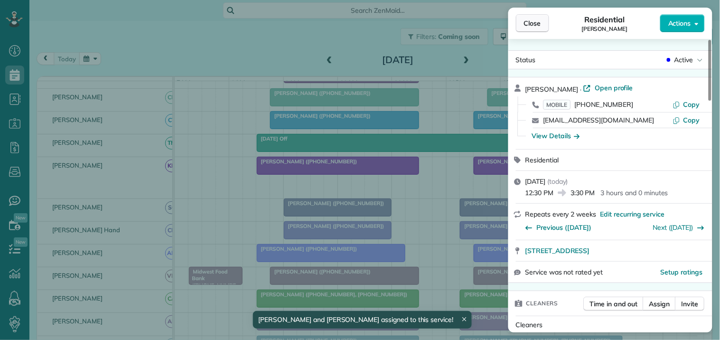
click at [526, 28] on button "Close" at bounding box center [532, 23] width 33 height 18
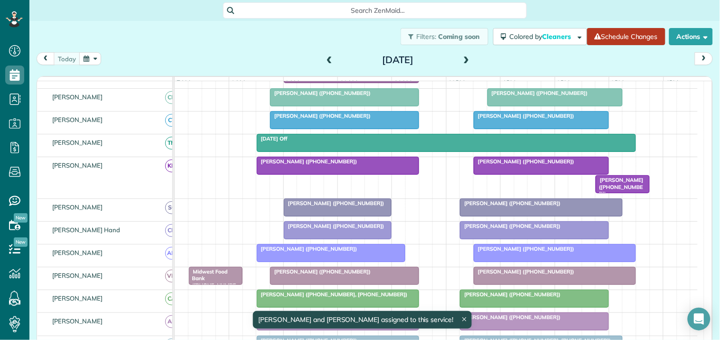
click at [638, 36] on link "Schedule Changes" at bounding box center [626, 36] width 78 height 17
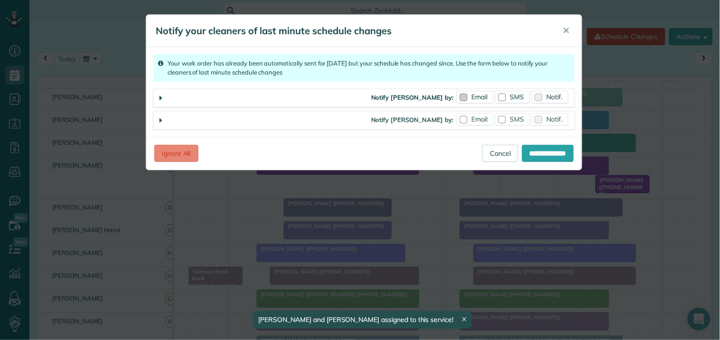
click at [471, 92] on label "Email" at bounding box center [475, 97] width 36 height 12
click at [471, 121] on span "Email" at bounding box center [479, 119] width 16 height 9
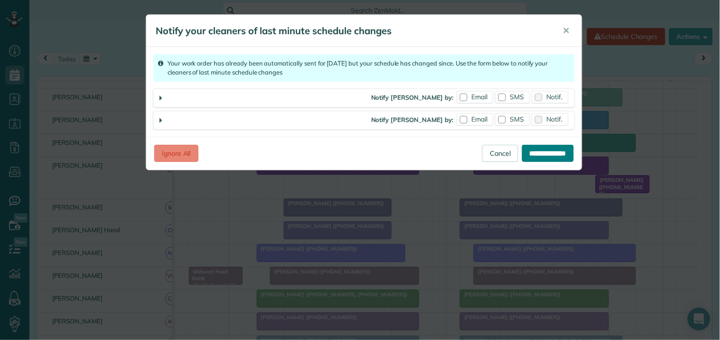
click at [544, 156] on input "**********" at bounding box center [548, 153] width 52 height 17
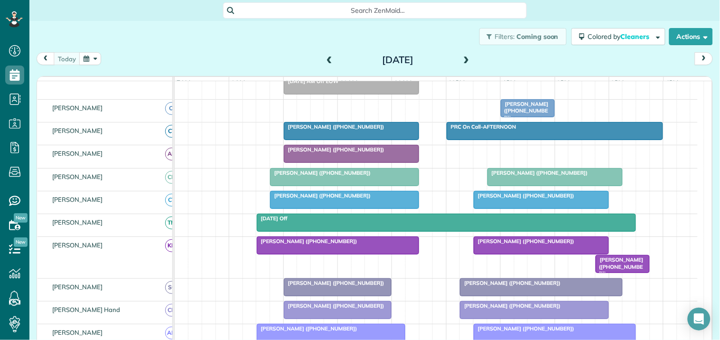
scroll to position [158, 0]
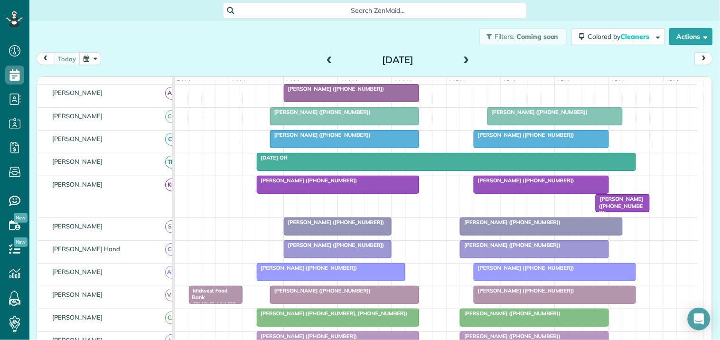
click at [192, 35] on div "Filters: Coming soon Colored by Cleaners Color by Cleaner Color by Team Color b…" at bounding box center [374, 36] width 690 height 31
click at [215, 38] on div "Filters: Coming soon Colored by Cleaners Color by Cleaner Color by Team Color b…" at bounding box center [374, 36] width 690 height 31
click at [174, 29] on div "Filters: Coming soon Colored by Cleaners Color by Cleaner Color by Team Color b…" at bounding box center [374, 36] width 690 height 31
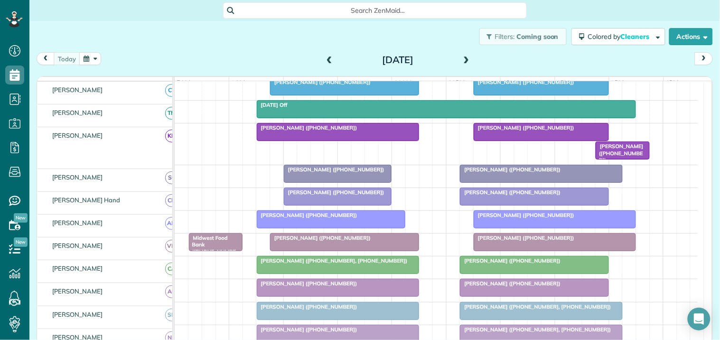
scroll to position [211, 0]
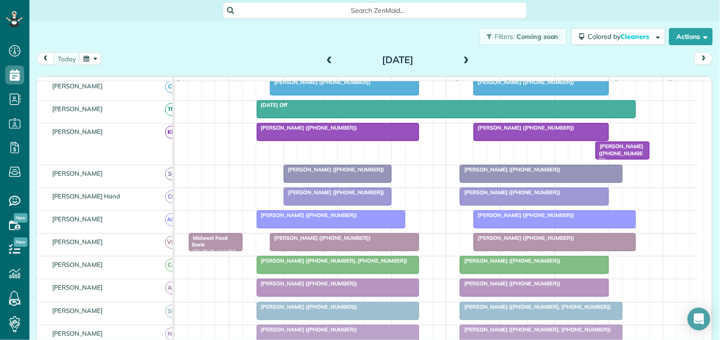
click at [173, 27] on div "Filters: Coming soon Colored by Cleaners Color by Cleaner Color by Team Color b…" at bounding box center [374, 36] width 690 height 31
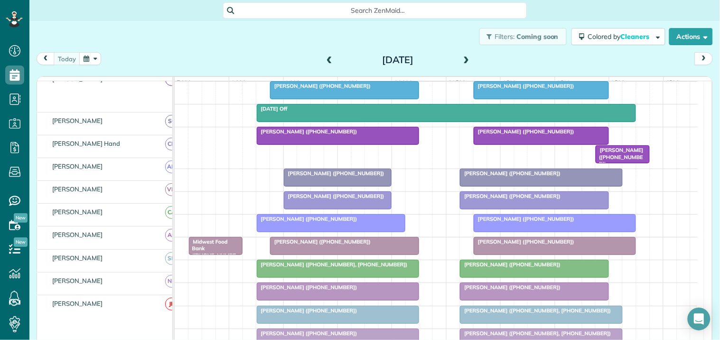
scroll to position [158, 0]
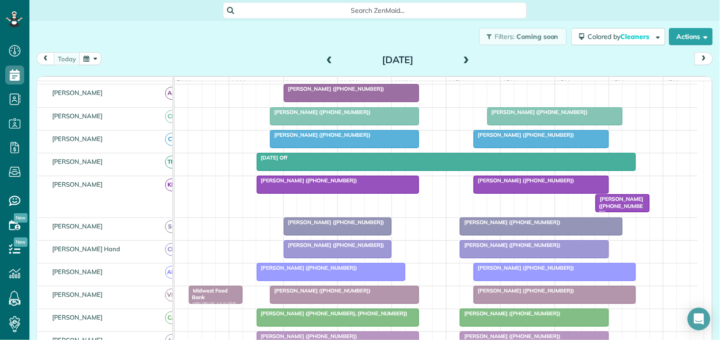
click at [524, 257] on div at bounding box center [534, 248] width 148 height 17
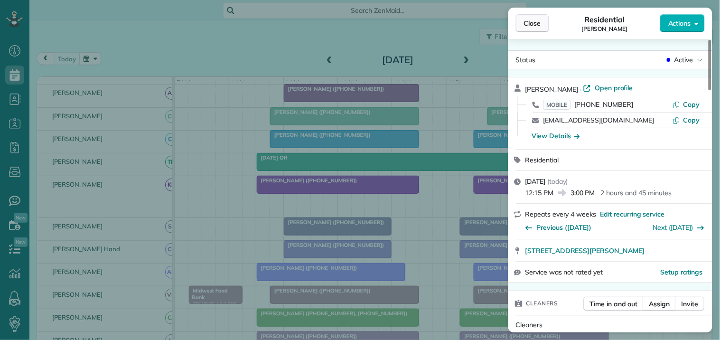
click at [537, 21] on span "Close" at bounding box center [532, 22] width 17 height 9
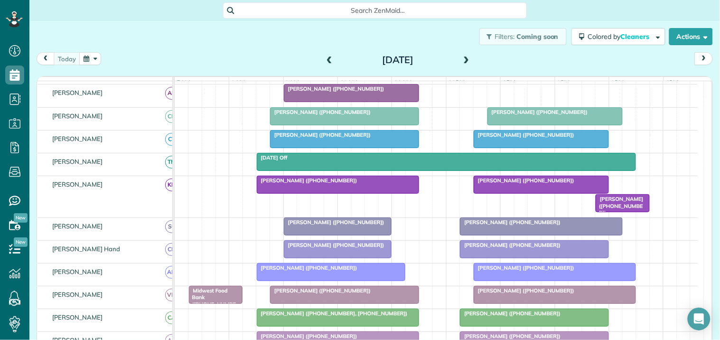
click at [341, 138] on div "[PERSON_NAME] ([PHONE_NUMBER])" at bounding box center [344, 134] width 143 height 7
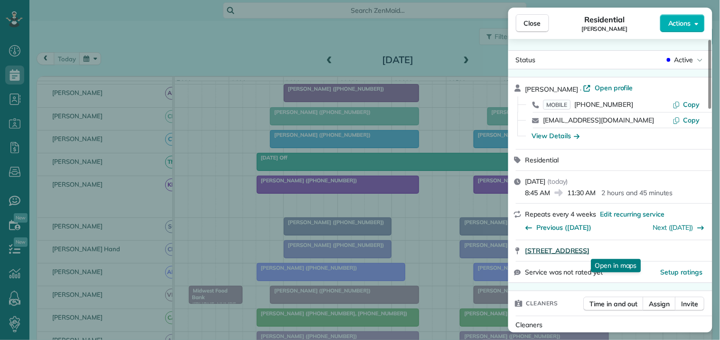
click at [590, 247] on span "190 Havenbrooke Court Fayetteville GA 30214" at bounding box center [557, 250] width 65 height 9
click at [542, 23] on button "Close" at bounding box center [532, 23] width 33 height 18
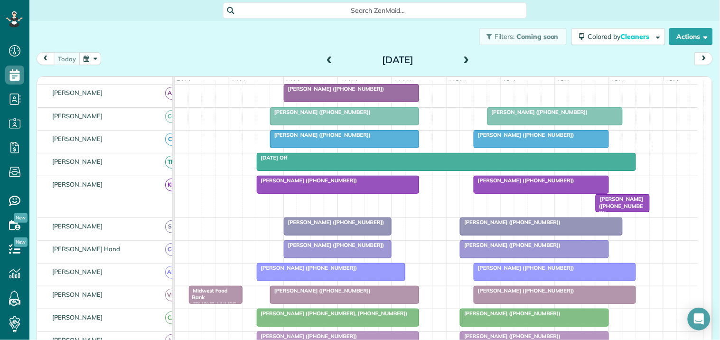
click at [508, 248] on span "[PERSON_NAME] ([PHONE_NUMBER])" at bounding box center [510, 244] width 102 height 7
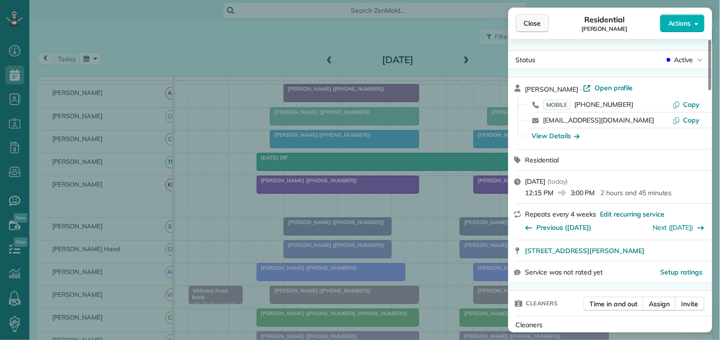
click at [543, 22] on button "Close" at bounding box center [532, 23] width 33 height 18
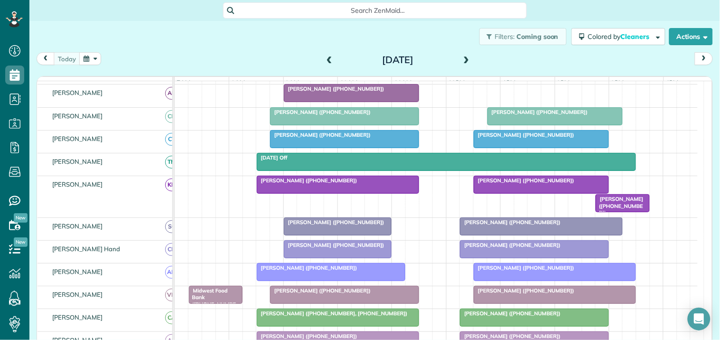
click at [529, 148] on div at bounding box center [541, 138] width 134 height 17
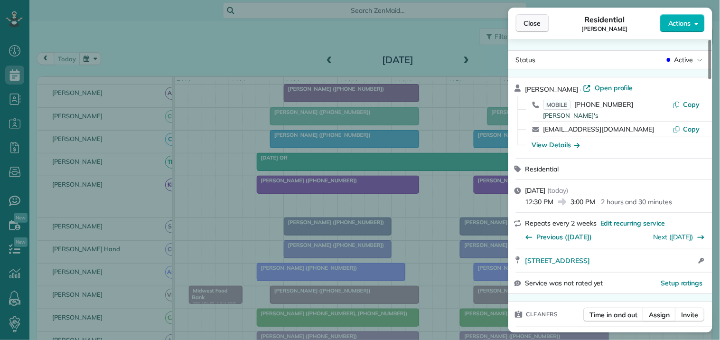
drag, startPoint x: 527, startPoint y: 26, endPoint x: 530, endPoint y: 30, distance: 5.1
click at [527, 26] on span "Close" at bounding box center [532, 22] width 17 height 9
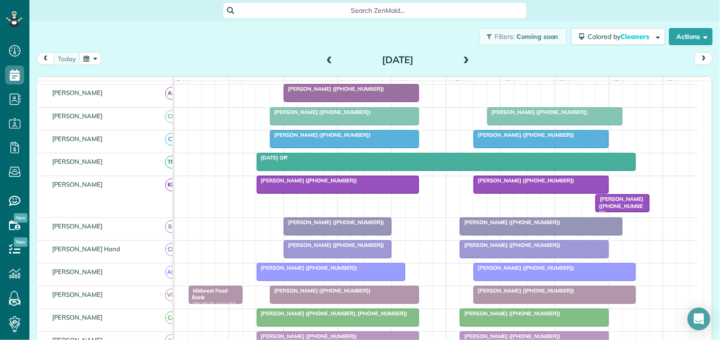
click at [528, 248] on span "[PERSON_NAME] ([PHONE_NUMBER])" at bounding box center [510, 244] width 102 height 7
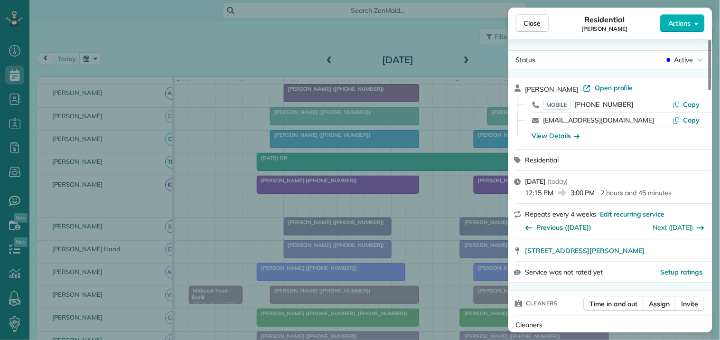
click at [351, 255] on div "Close Residential Donna Darby Actions Status Active Donna Darby · Open profile …" at bounding box center [360, 170] width 720 height 340
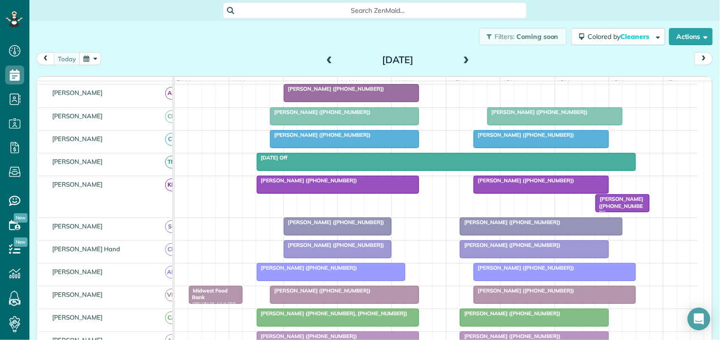
click at [351, 248] on span "[PERSON_NAME] ([PHONE_NUMBER])" at bounding box center [334, 244] width 102 height 7
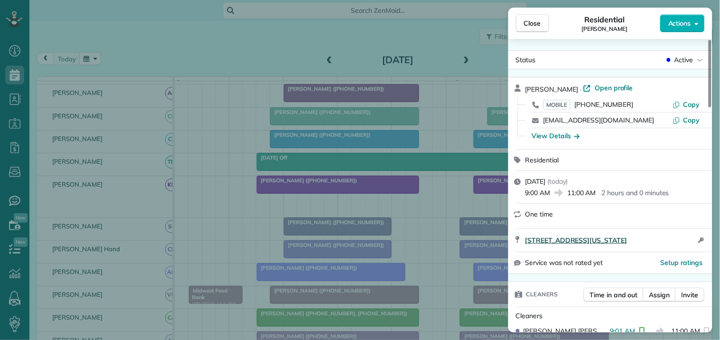
click at [601, 243] on span "6438 Georgia 54 Sharpsburg GA 30277" at bounding box center [576, 239] width 102 height 9
click at [528, 25] on span "Close" at bounding box center [532, 22] width 17 height 9
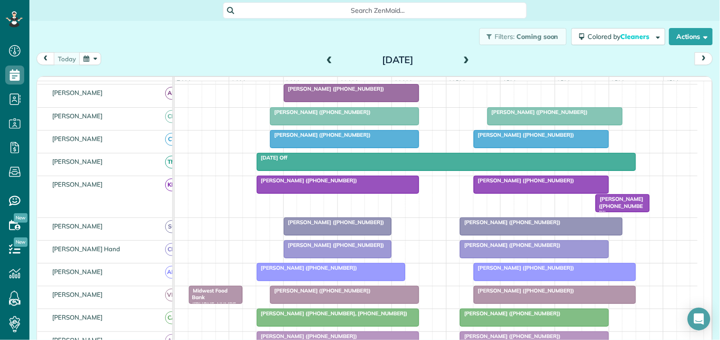
click at [525, 248] on span "[PERSON_NAME] ([PHONE_NUMBER])" at bounding box center [510, 244] width 102 height 7
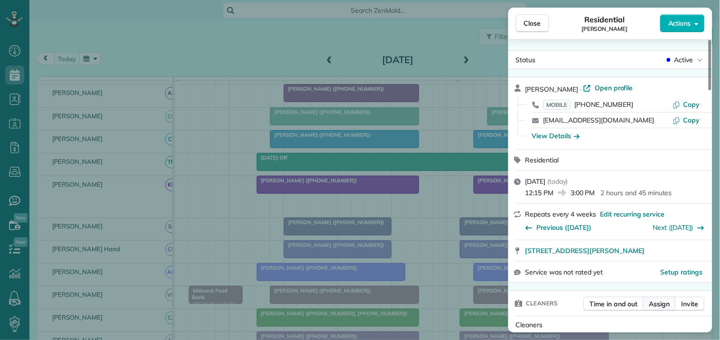
click at [661, 309] on button "Assign" at bounding box center [659, 303] width 33 height 14
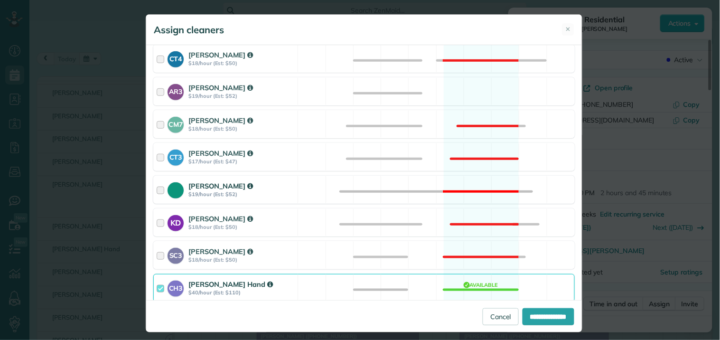
scroll to position [158, 0]
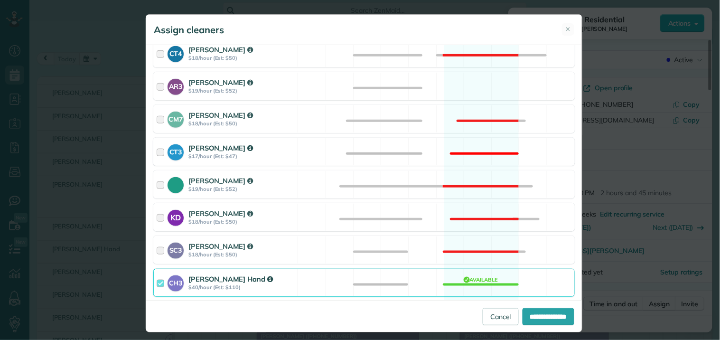
click at [476, 144] on div "CT3 Crystal Todd $17/hour (Est: $47) Not available" at bounding box center [363, 152] width 421 height 28
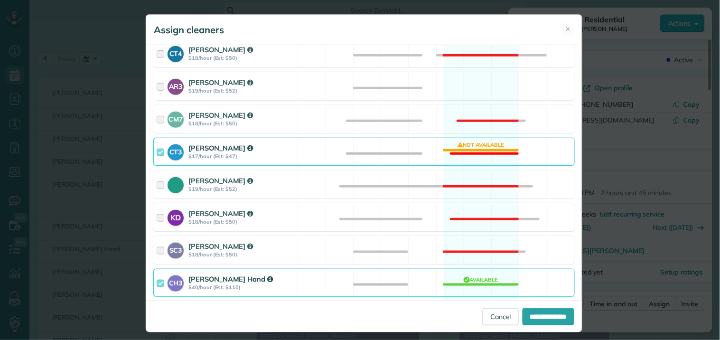
click at [477, 285] on div "CH3 Cortney Hand $40/hour (Est: $110) Available" at bounding box center [363, 282] width 421 height 28
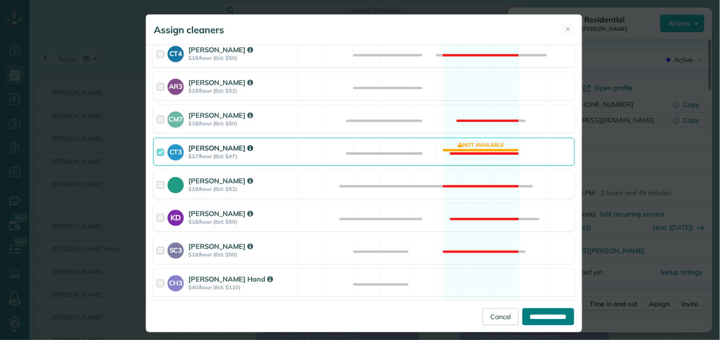
click at [549, 319] on input "**********" at bounding box center [548, 316] width 52 height 17
type input "**********"
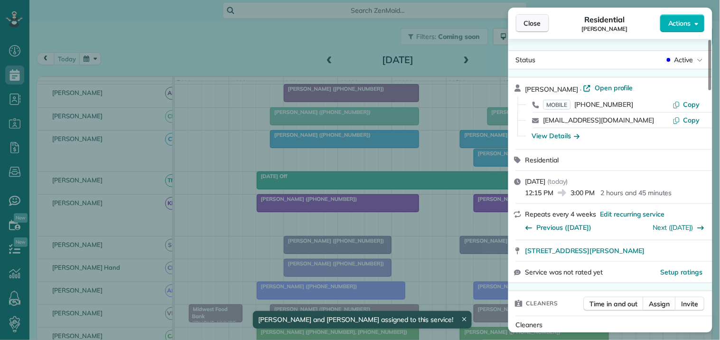
click at [534, 17] on button "Close" at bounding box center [532, 23] width 33 height 18
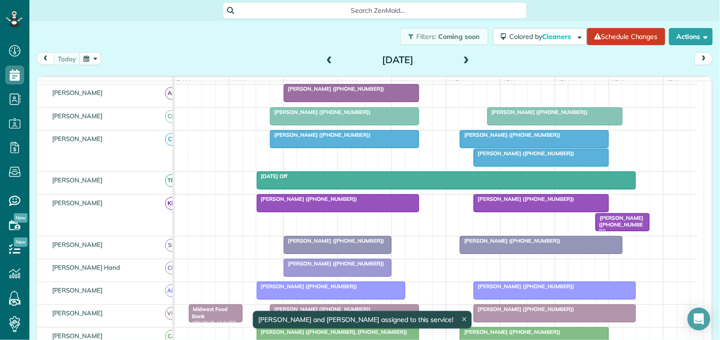
click at [526, 165] on div at bounding box center [541, 157] width 134 height 17
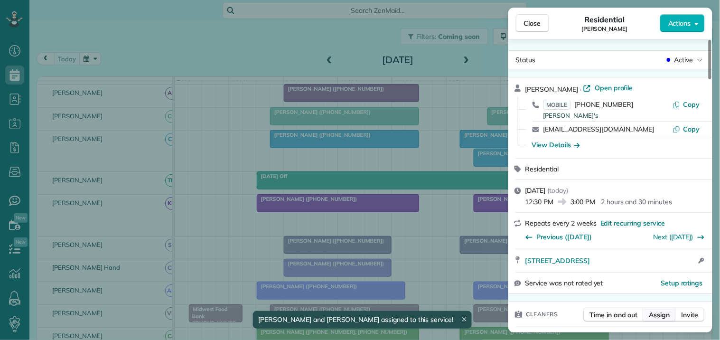
click at [664, 314] on span "Assign" at bounding box center [659, 314] width 21 height 9
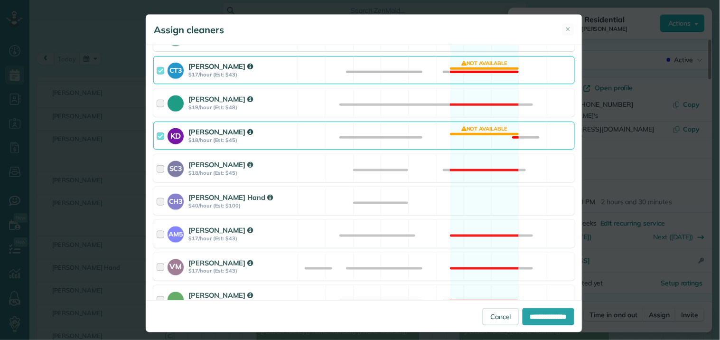
scroll to position [263, 0]
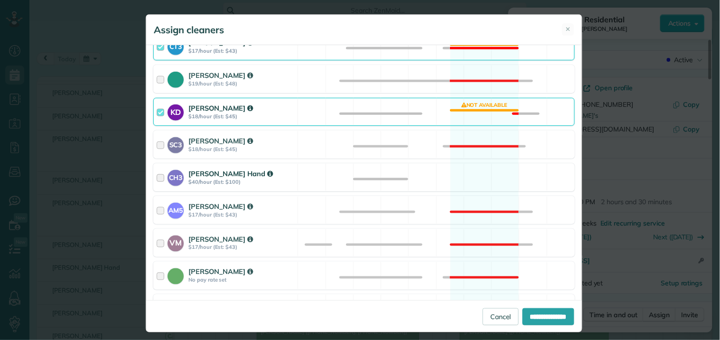
click at [473, 168] on div "CH3 Cortney Hand $40/hour (Est: $100) Available" at bounding box center [363, 177] width 421 height 28
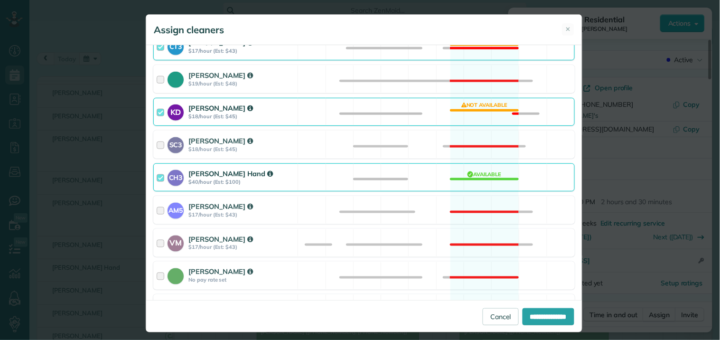
click at [470, 49] on div "CT3 Crystal Todd $17/hour (Est: $43) Not available" at bounding box center [363, 46] width 421 height 28
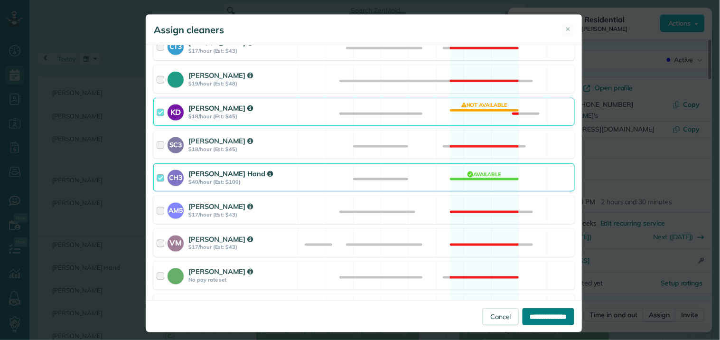
click at [543, 313] on input "**********" at bounding box center [548, 316] width 52 height 17
type input "**********"
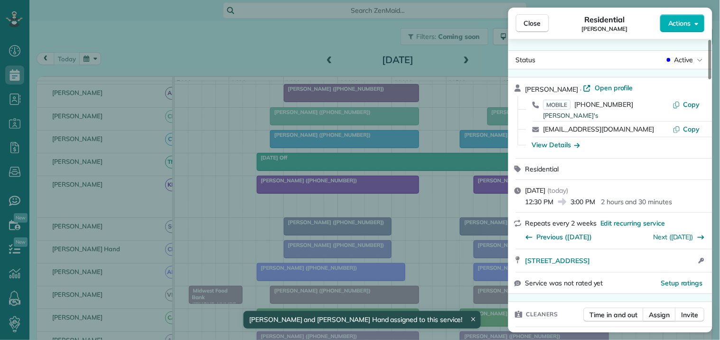
click at [544, 21] on button "Close" at bounding box center [532, 23] width 33 height 18
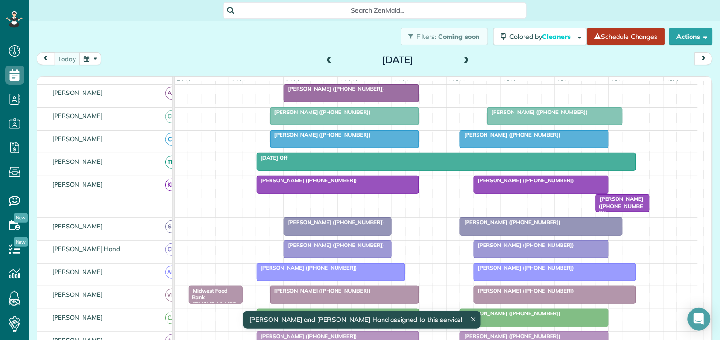
click at [636, 38] on link "Schedule Changes" at bounding box center [626, 36] width 78 height 17
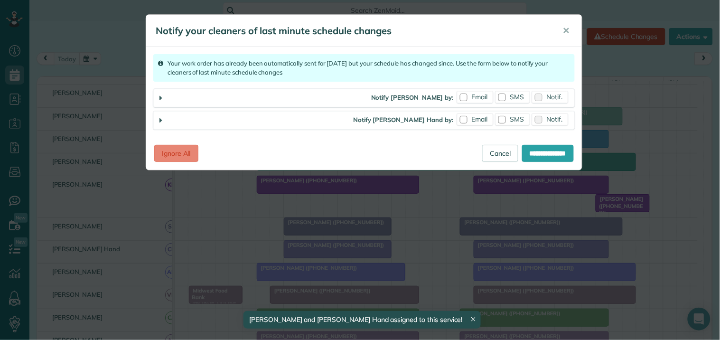
drag, startPoint x: 466, startPoint y: 97, endPoint x: 470, endPoint y: 108, distance: 11.7
click at [466, 96] on div at bounding box center [464, 97] width 8 height 8
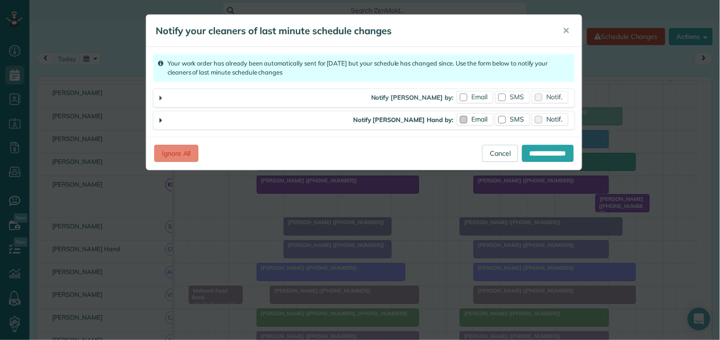
click at [473, 122] on span "Email" at bounding box center [479, 119] width 16 height 9
click at [543, 148] on input "**********" at bounding box center [548, 153] width 52 height 17
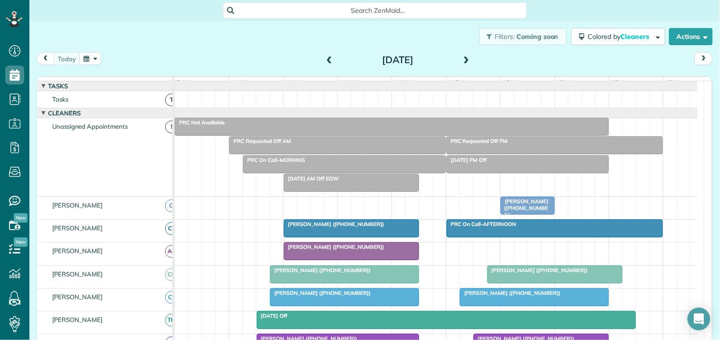
click at [269, 46] on div "Filters: Coming soon Colored by Cleaners Color by Cleaner Color by Team Color b…" at bounding box center [374, 36] width 690 height 31
